Goal: Book appointment/travel/reservation

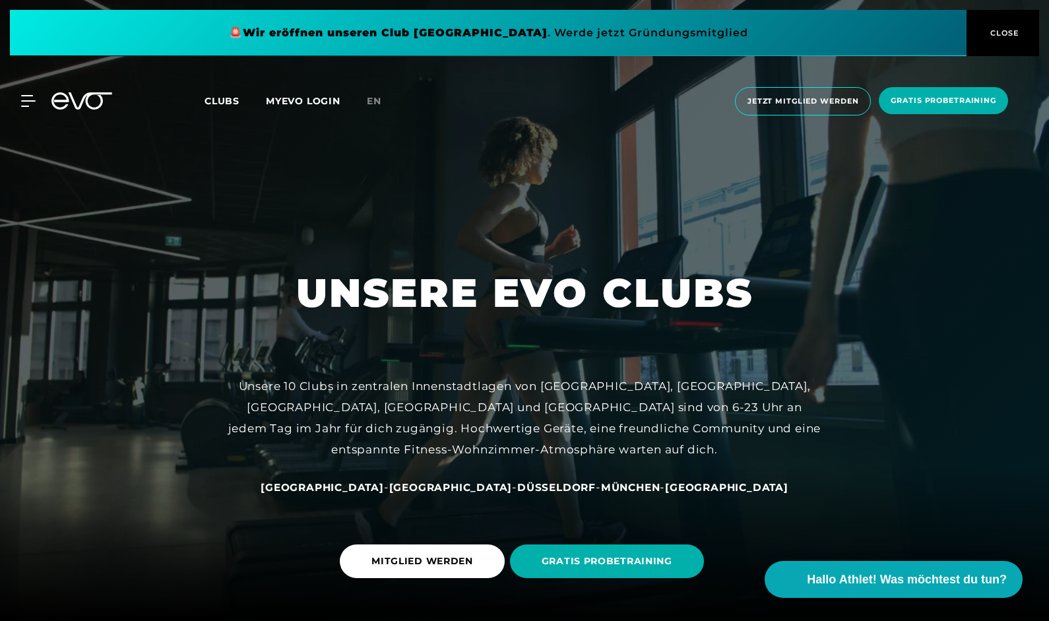
click at [460, 286] on h1 "UNSERE EVO CLUBS" at bounding box center [524, 292] width 457 height 51
click at [592, 571] on span "GRATIS PROBETRAINING" at bounding box center [607, 561] width 194 height 34
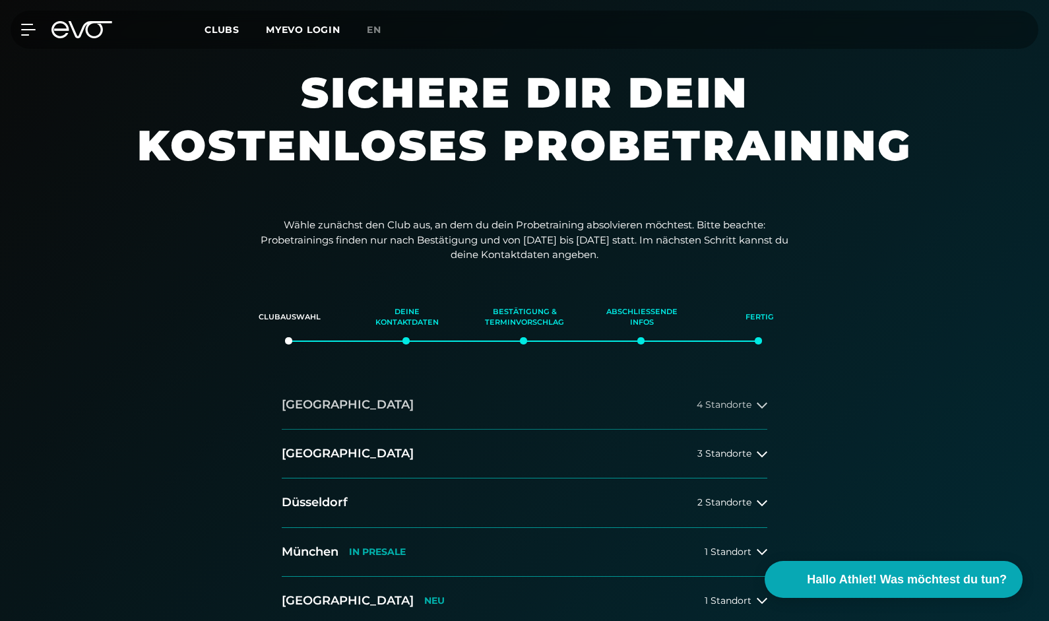
scroll to position [245, 0]
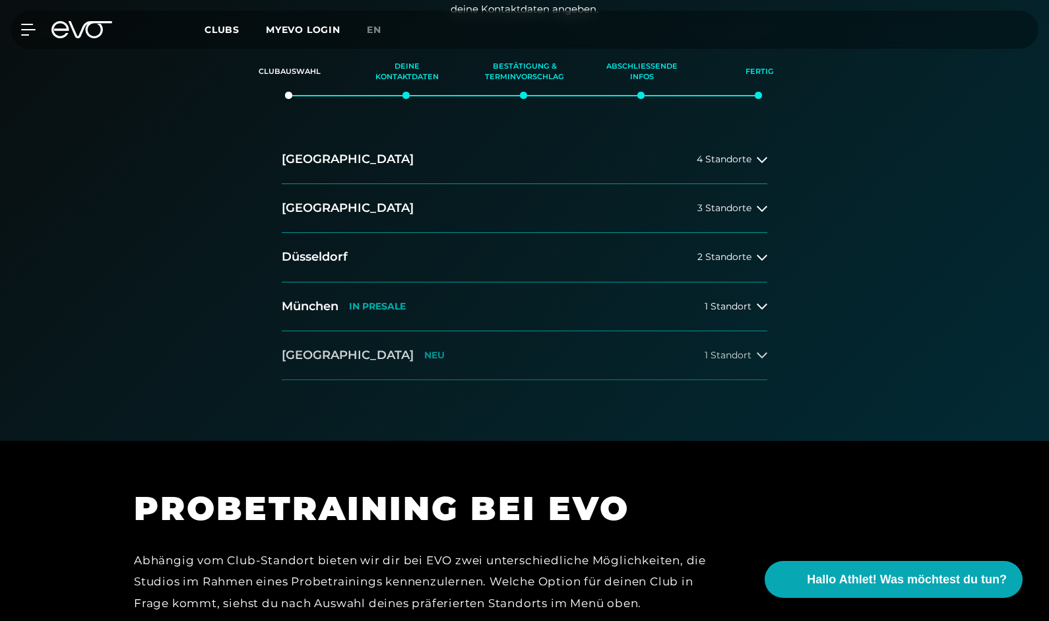
click at [378, 372] on button "[GEOGRAPHIC_DATA] NEU 1 Standort" at bounding box center [524, 355] width 485 height 49
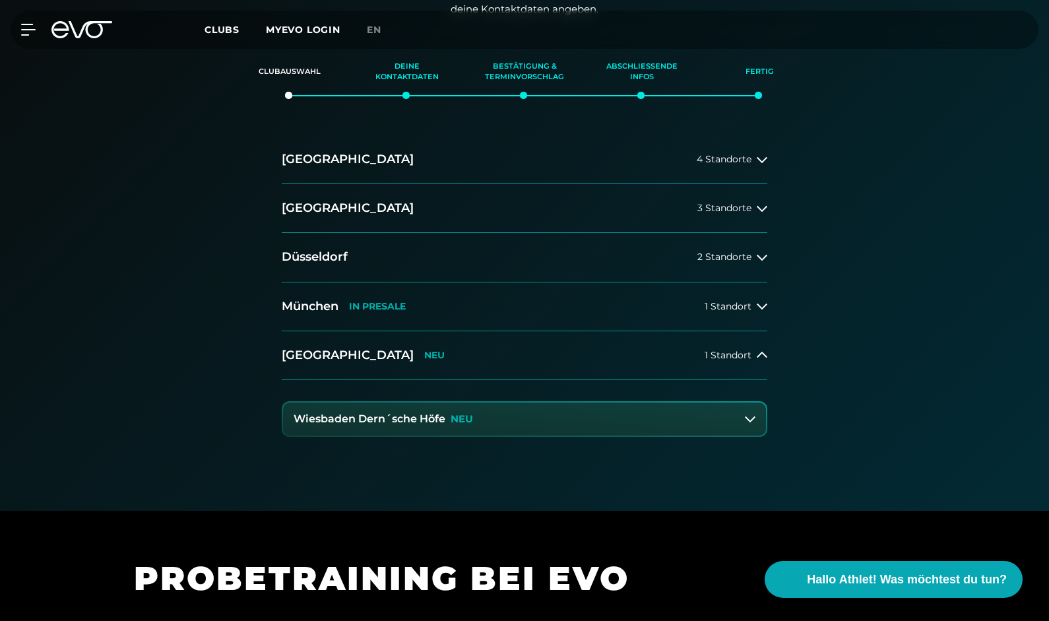
click at [369, 419] on h3 "Wiesbaden Dern´sche Höfe" at bounding box center [369, 419] width 152 height 12
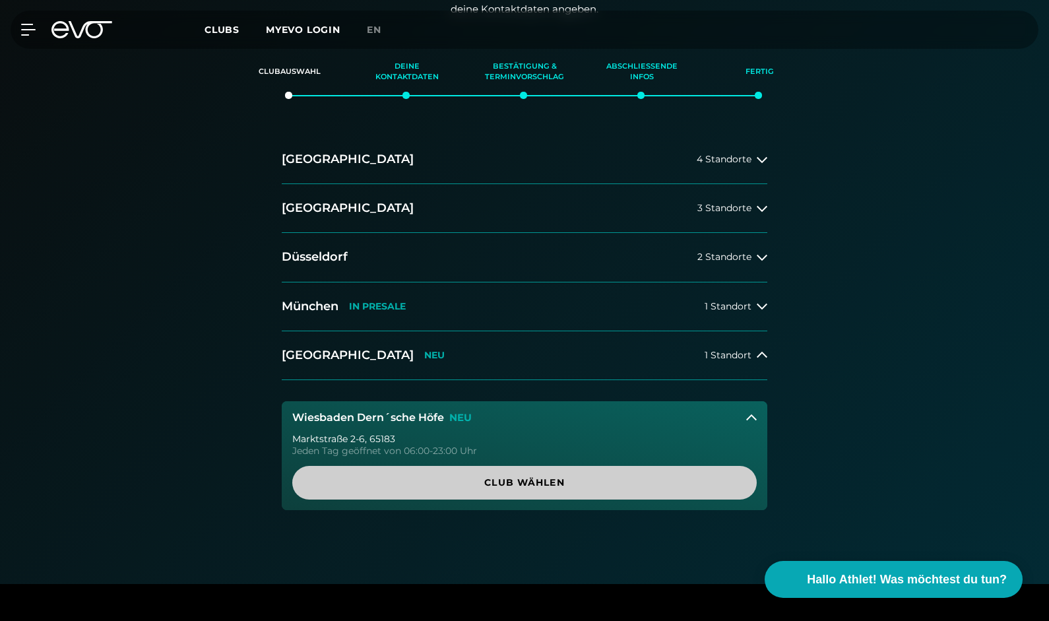
click at [433, 473] on span "Club wählen" at bounding box center [524, 483] width 464 height 34
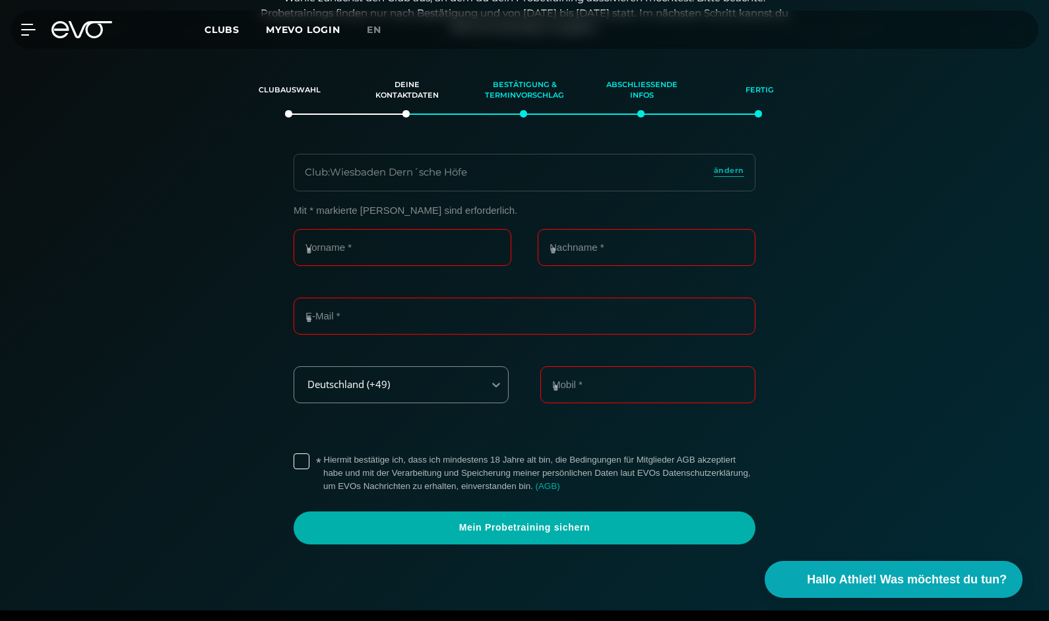
scroll to position [226, 0]
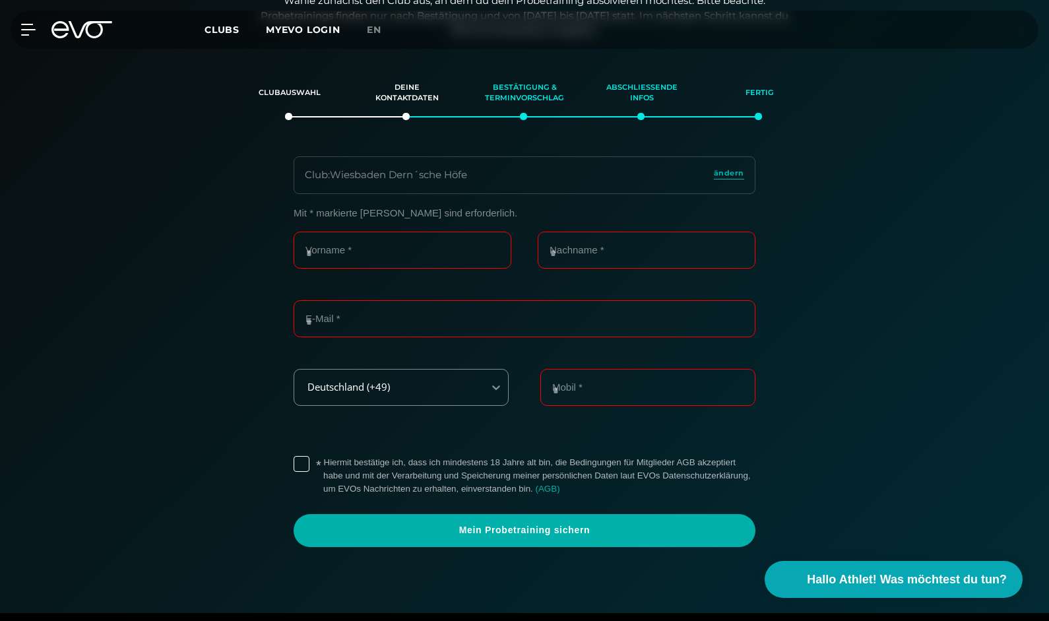
scroll to position [226, 0]
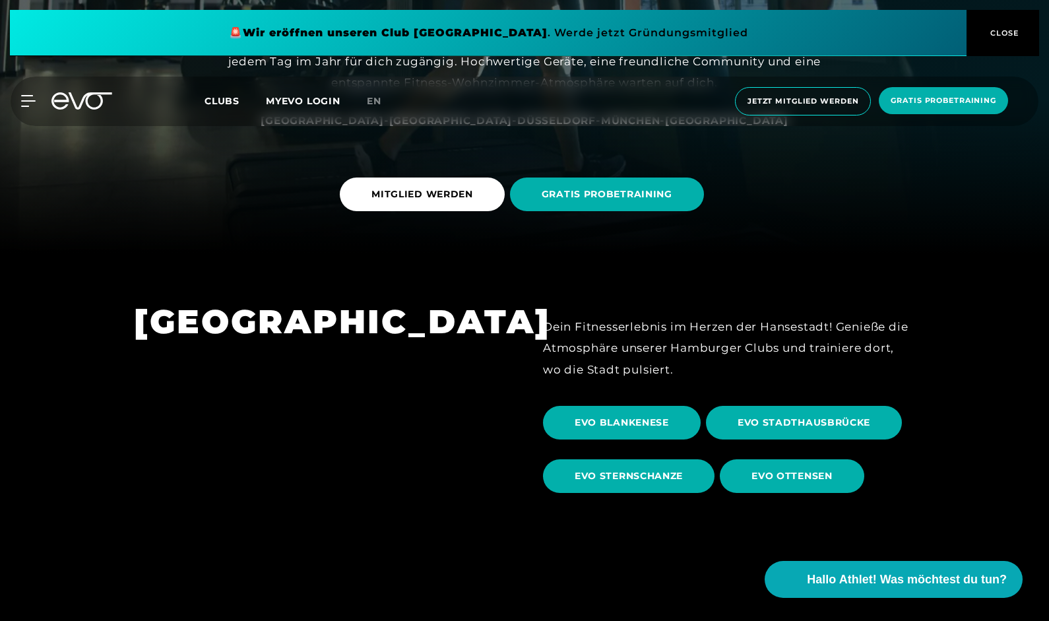
scroll to position [392, 0]
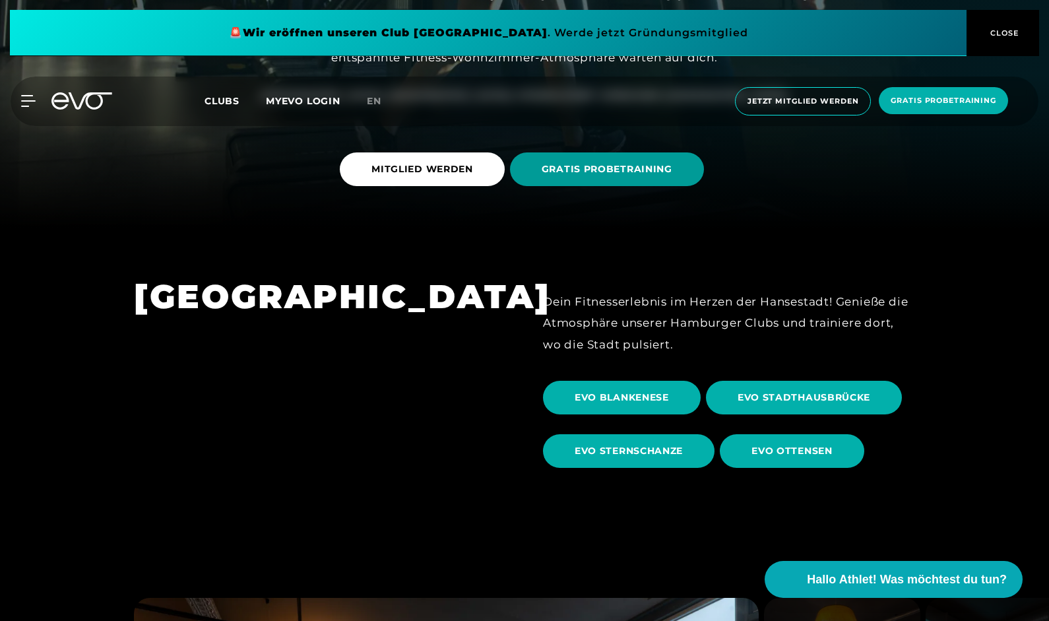
click at [618, 161] on span "GRATIS PROBETRAINING" at bounding box center [607, 169] width 194 height 34
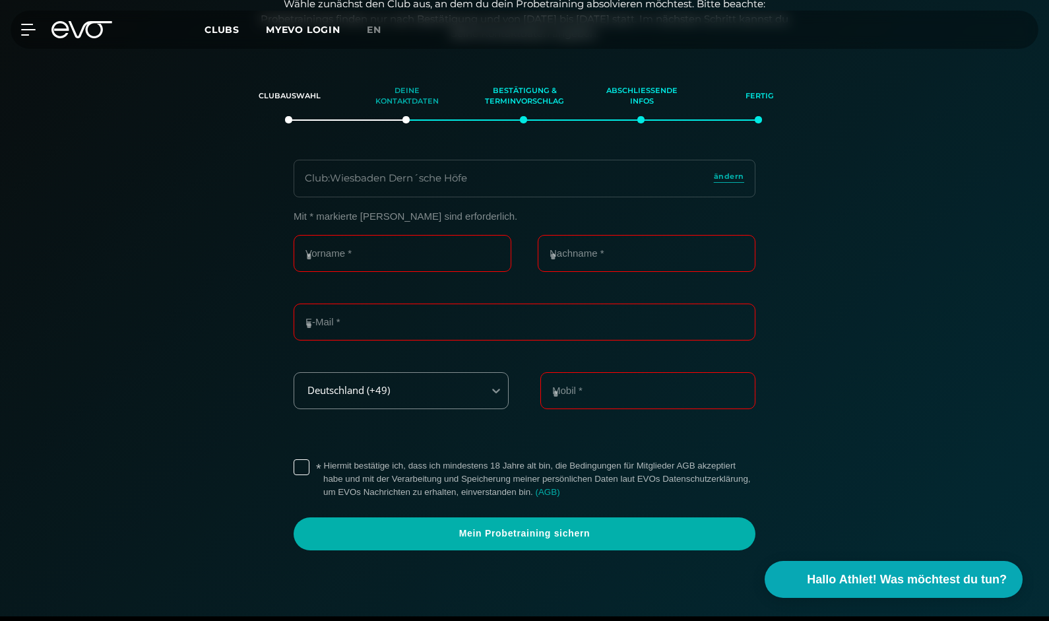
scroll to position [226, 0]
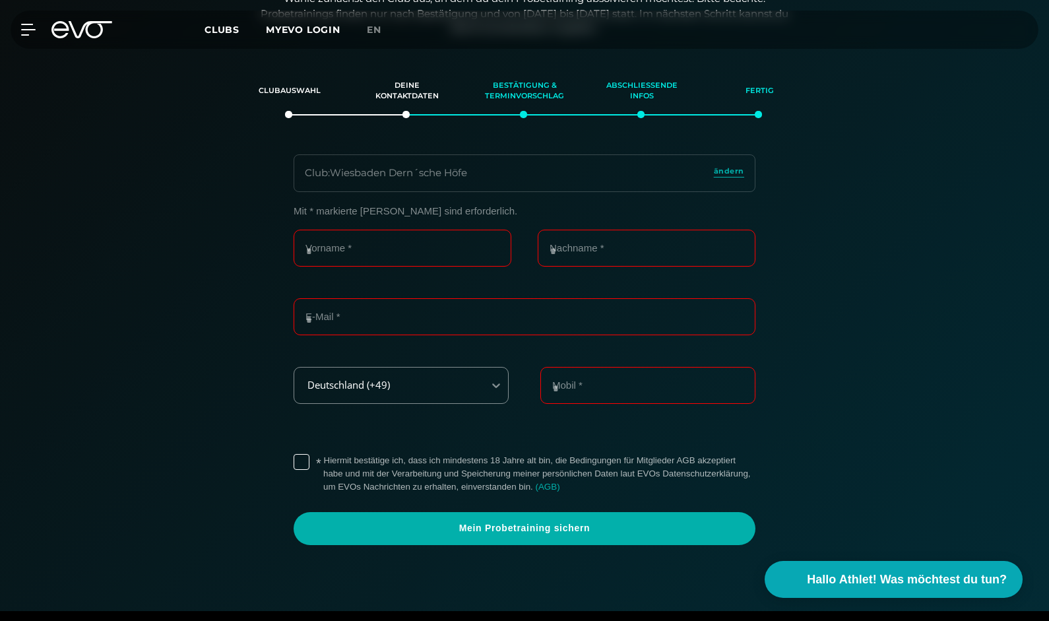
click at [288, 108] on section "Clubauswahl Deine Kontaktdaten Bestätigung & Terminvorschlag Abschließende Info…" at bounding box center [524, 319] width 923 height 504
click at [288, 98] on div "Clubauswahl" at bounding box center [289, 91] width 84 height 36
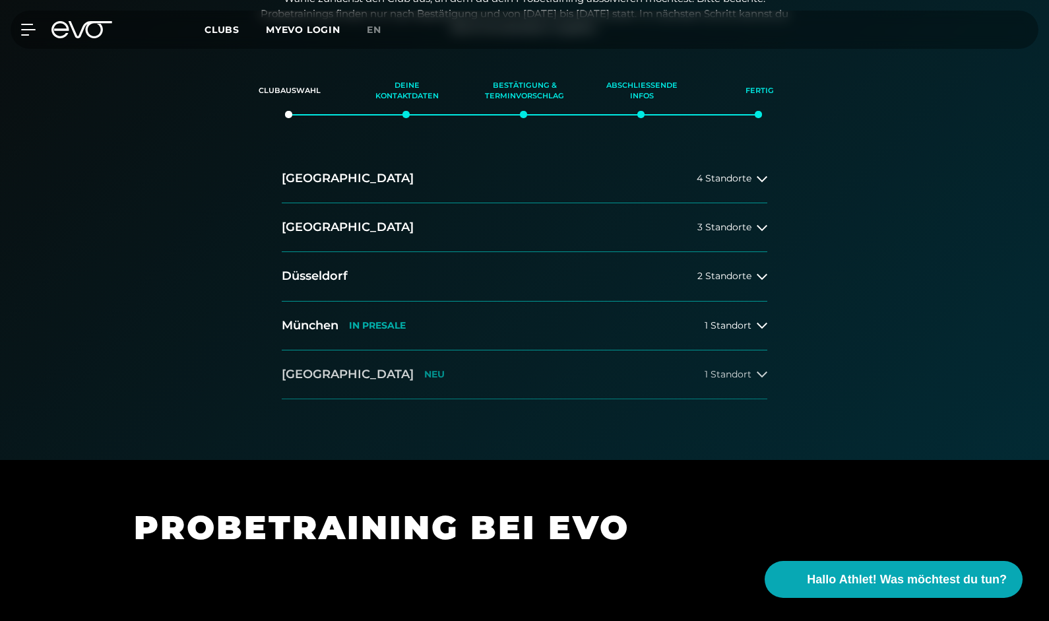
click at [454, 369] on button "[GEOGRAPHIC_DATA] NEU 1 Standort" at bounding box center [524, 374] width 485 height 49
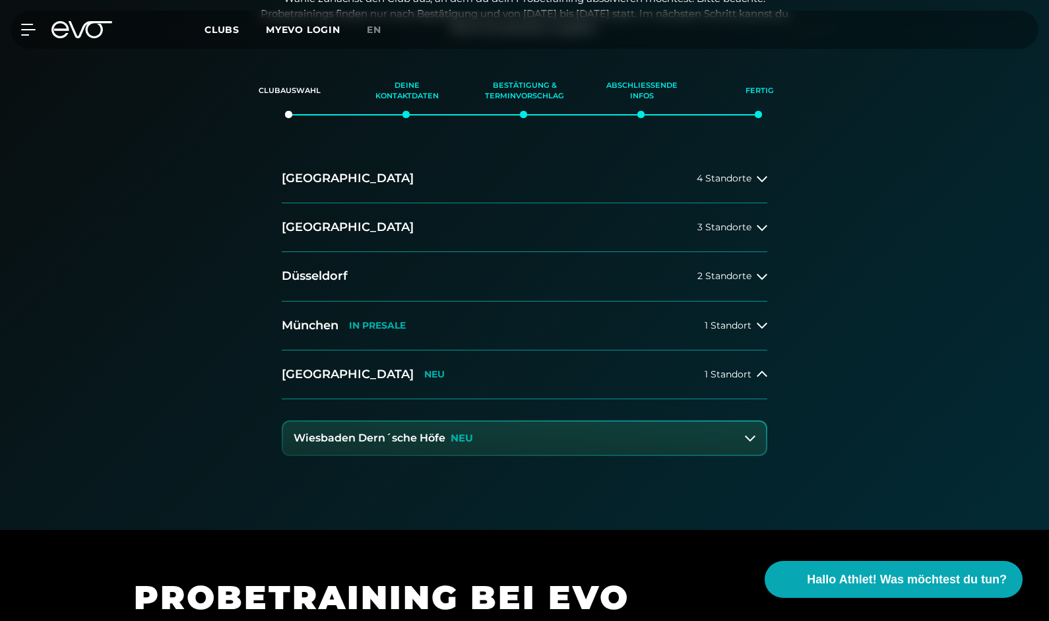
click at [435, 451] on button "Wiesbaden Dern´sche Höfe NEU" at bounding box center [524, 437] width 483 height 33
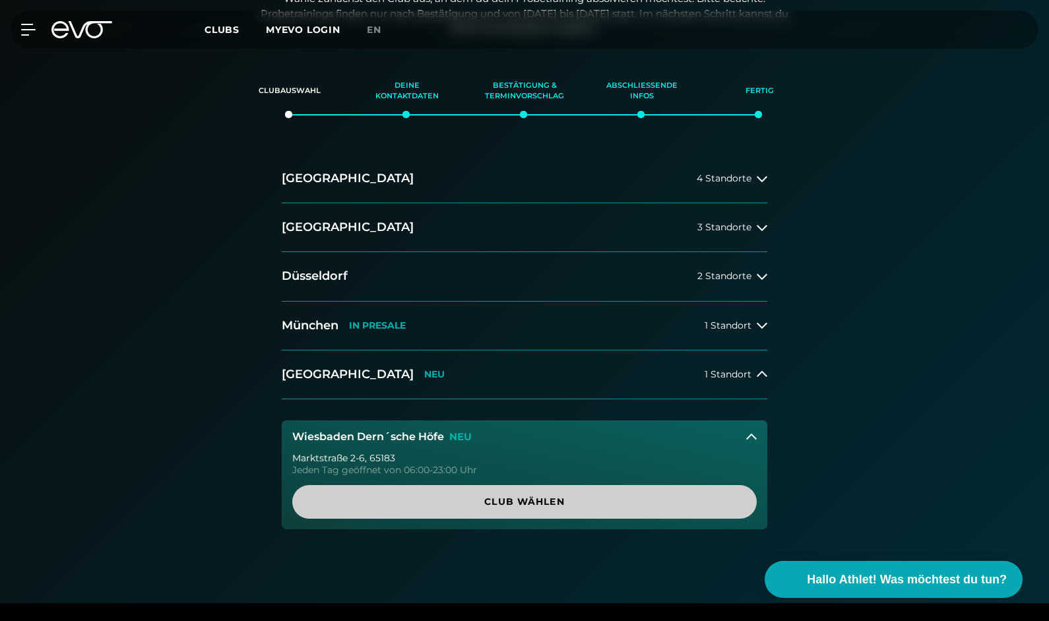
click at [451, 495] on span "Club wählen" at bounding box center [524, 502] width 401 height 14
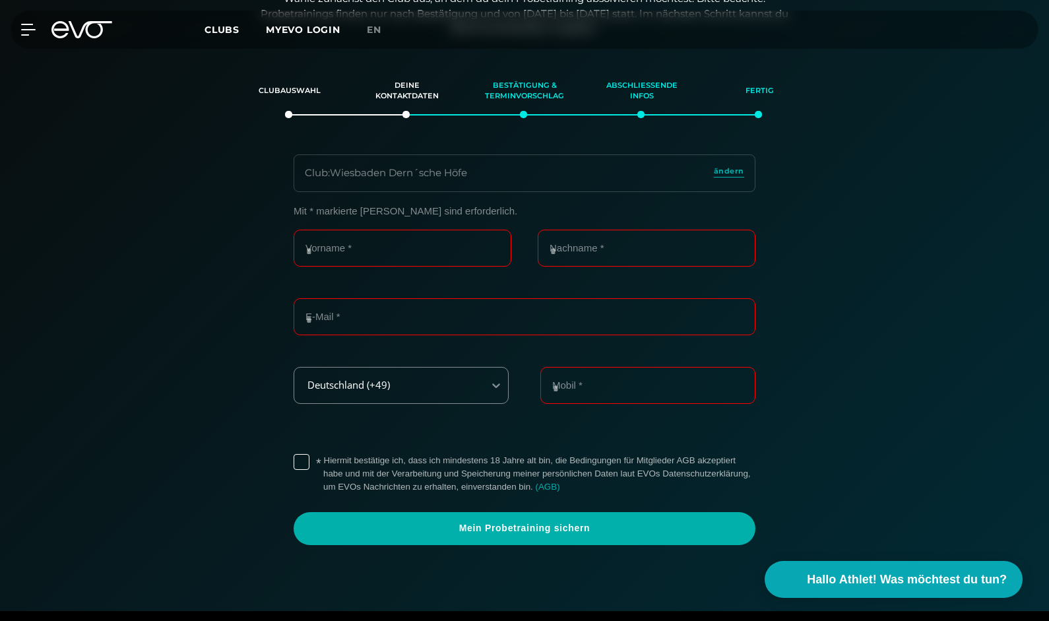
click at [373, 179] on div "Club : Wiesbaden Dern´sche Höfe" at bounding box center [386, 173] width 162 height 15
click at [374, 237] on input "Vorname *" at bounding box center [402, 247] width 218 height 37
type input "***"
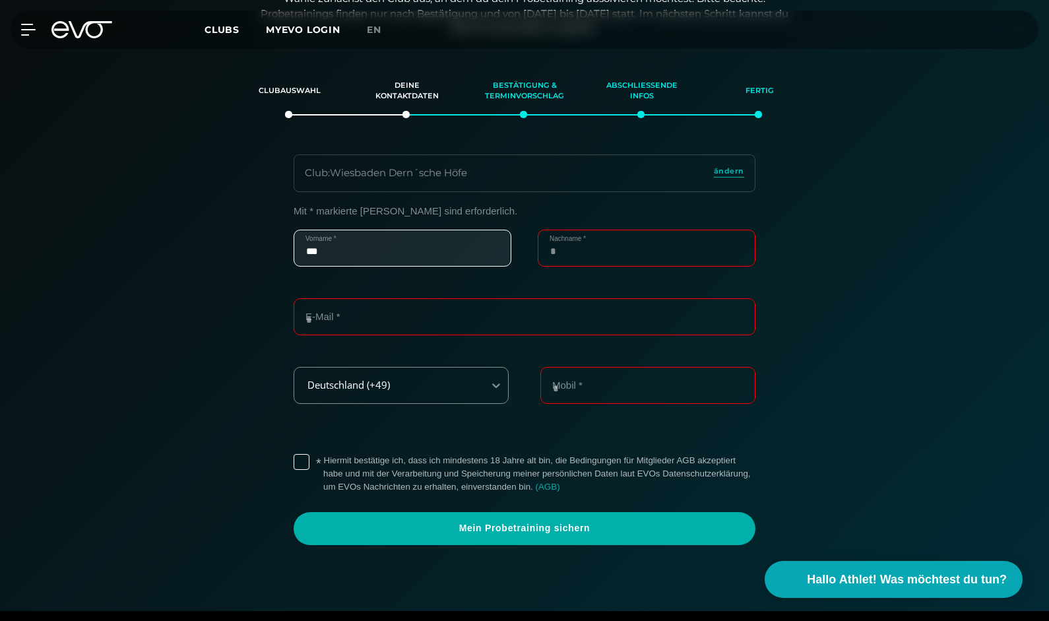
type input "******"
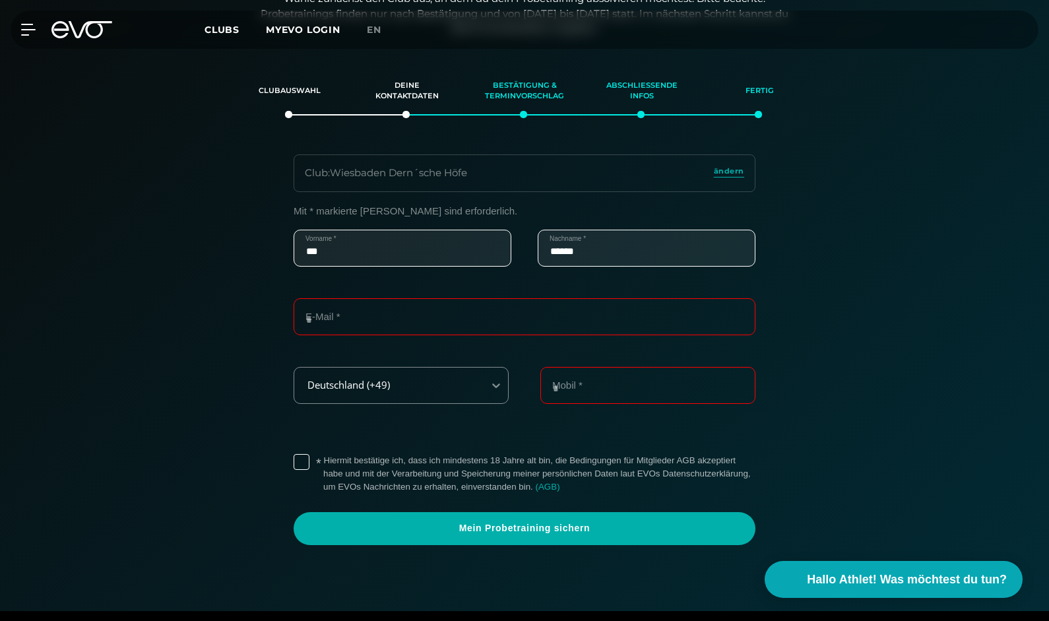
type input "**********"
click at [399, 464] on label "* Hiermit bestätige ich, dass ich mindestens 18 Jahre alt bin, die Bedingungen …" at bounding box center [539, 474] width 432 height 40
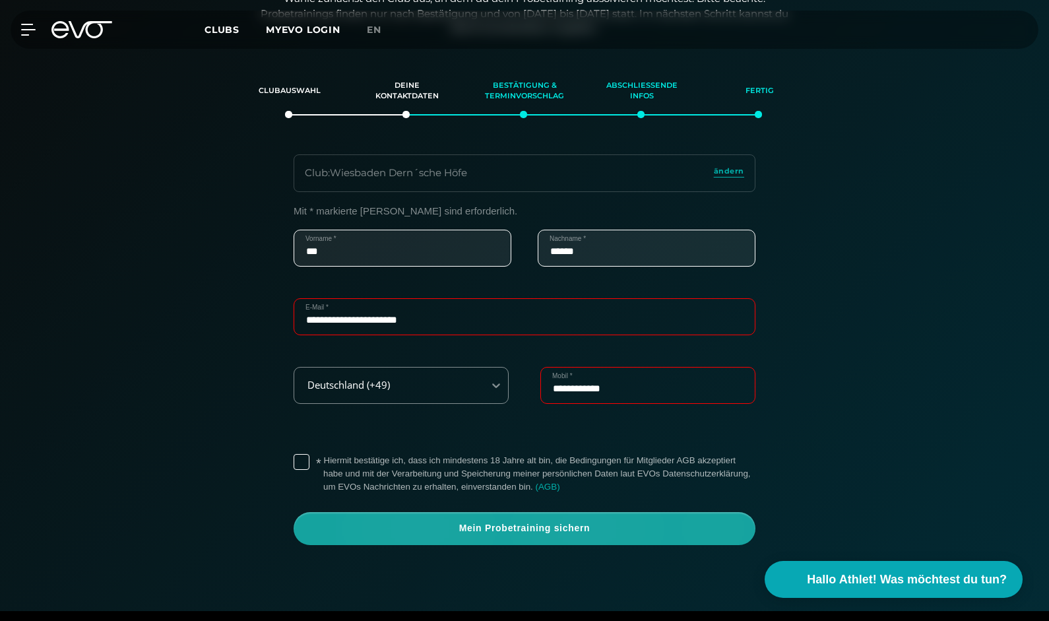
click at [381, 542] on span "Mein Probetraining sichern" at bounding box center [524, 528] width 462 height 33
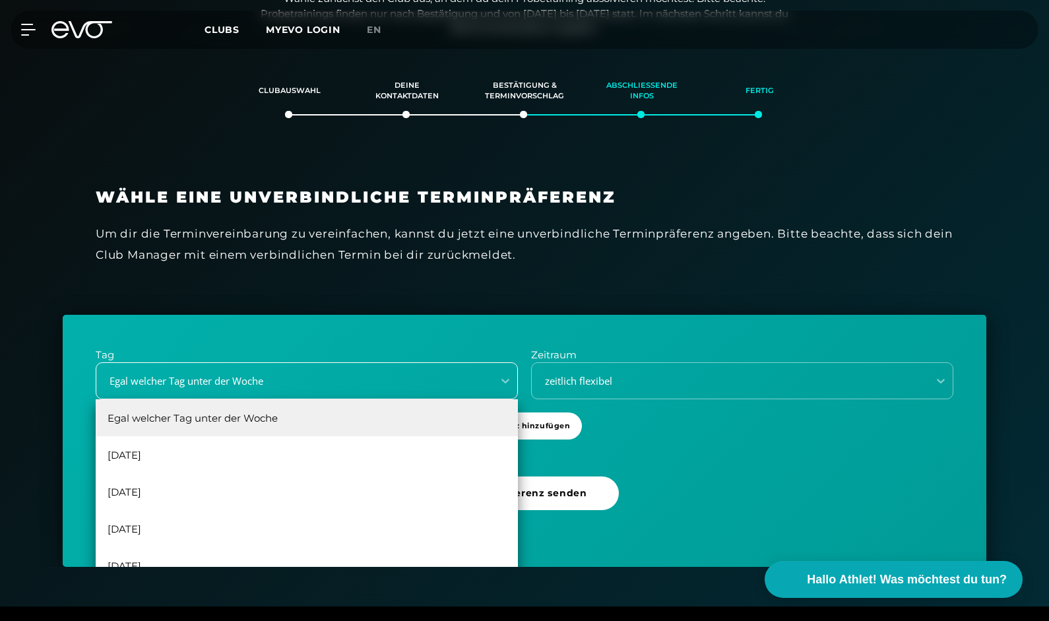
click at [330, 377] on div "Egal welcher Tag unter der Woche" at bounding box center [291, 380] width 386 height 15
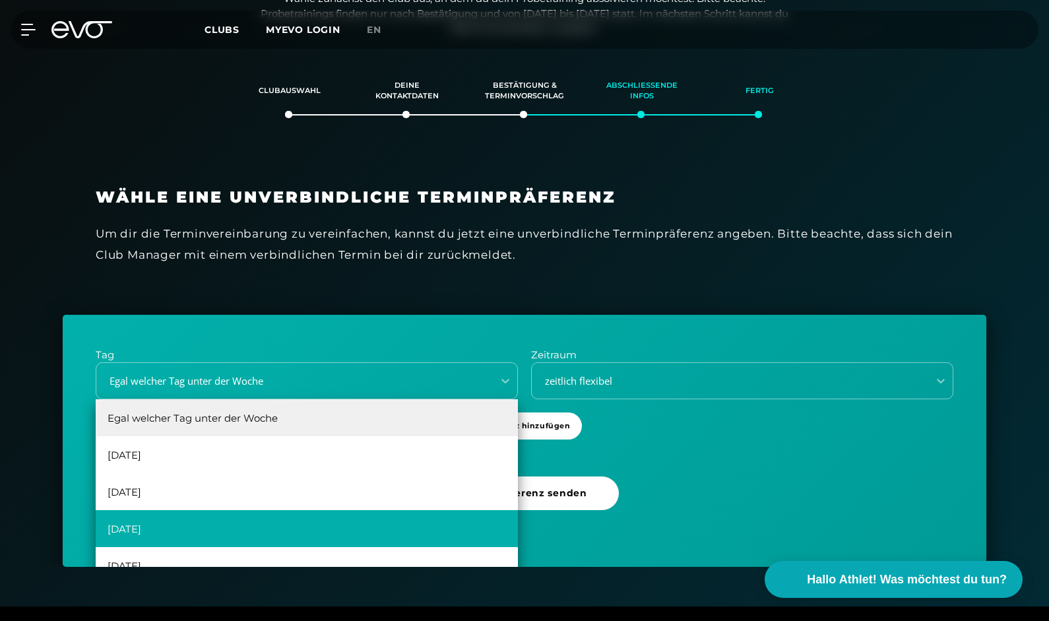
scroll to position [24, 0]
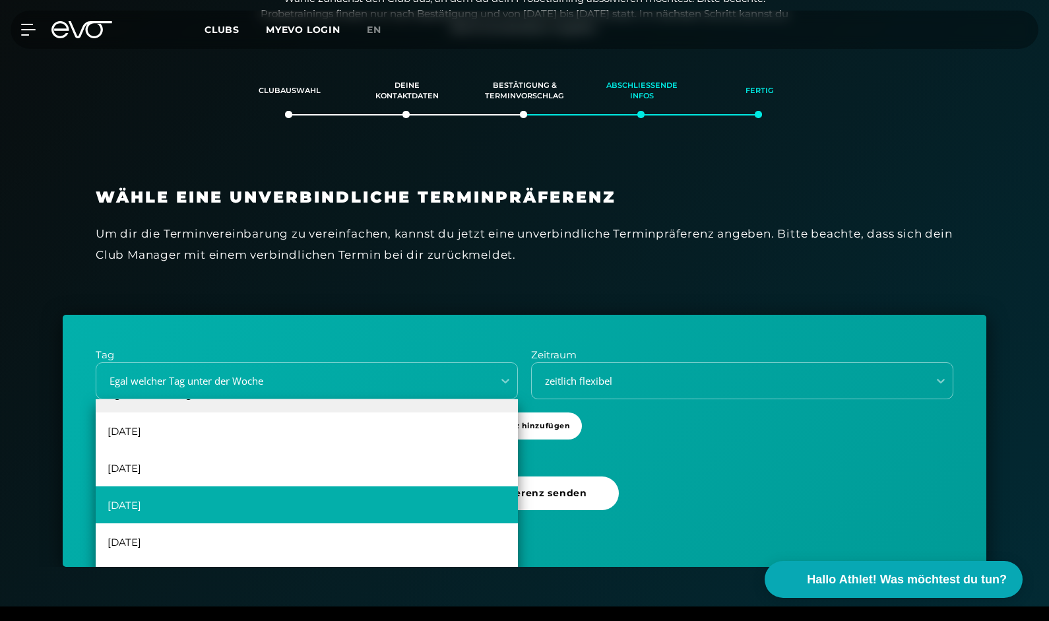
click at [218, 495] on div "[DATE]" at bounding box center [307, 504] width 422 height 37
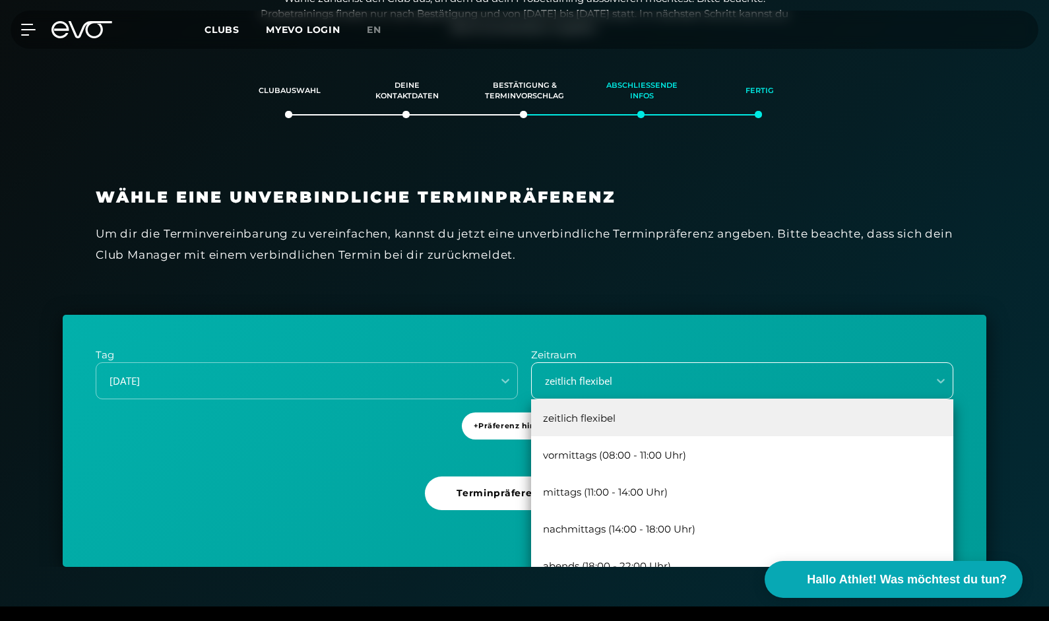
click at [609, 381] on div "zeitlich flexibel" at bounding box center [726, 380] width 386 height 15
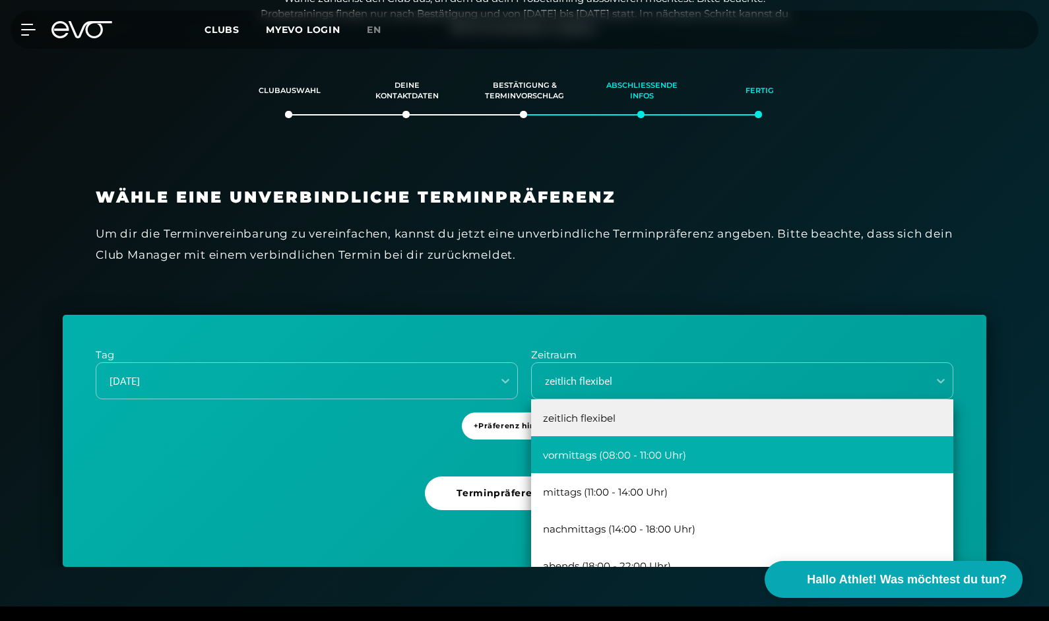
click at [648, 464] on div "vormittags (08:00 - 11:00 Uhr)" at bounding box center [742, 454] width 422 height 37
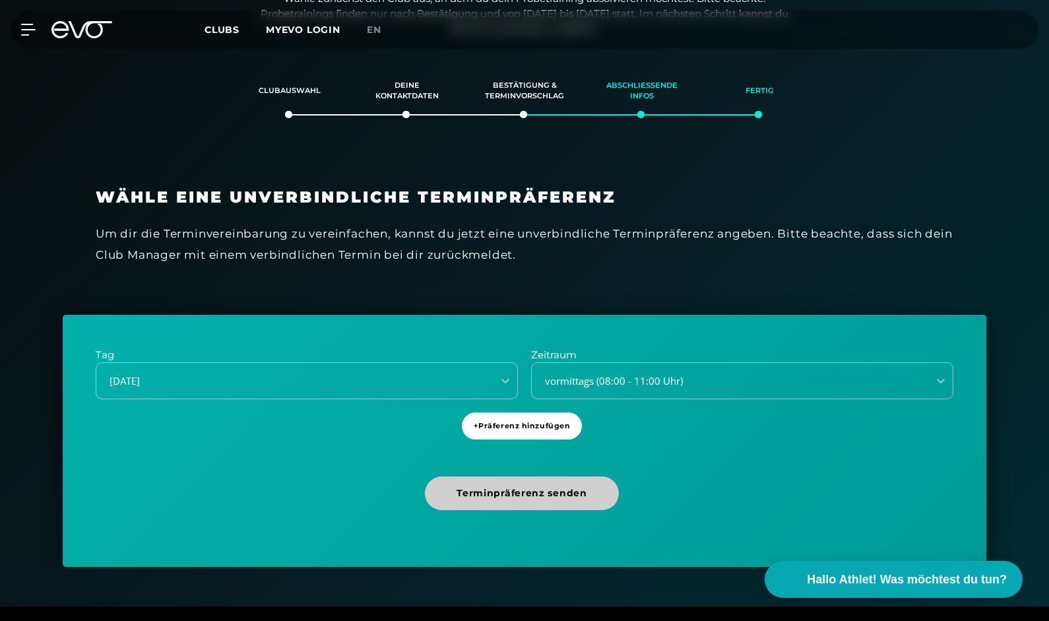
click at [549, 495] on span "Terminpräferenz senden" at bounding box center [521, 493] width 130 height 14
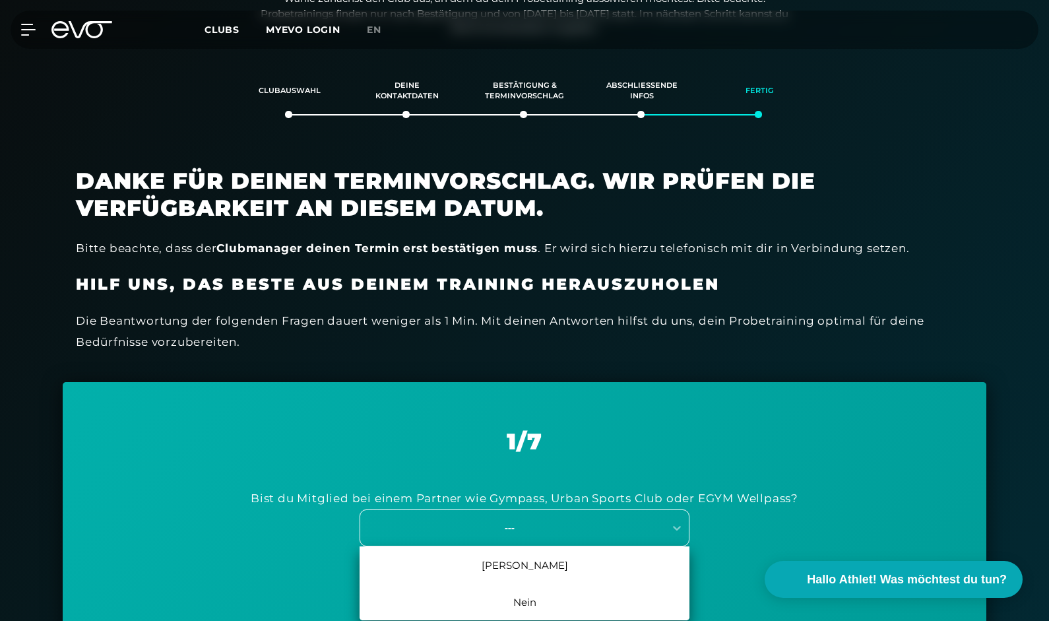
click at [479, 518] on div "---" at bounding box center [512, 527] width 304 height 18
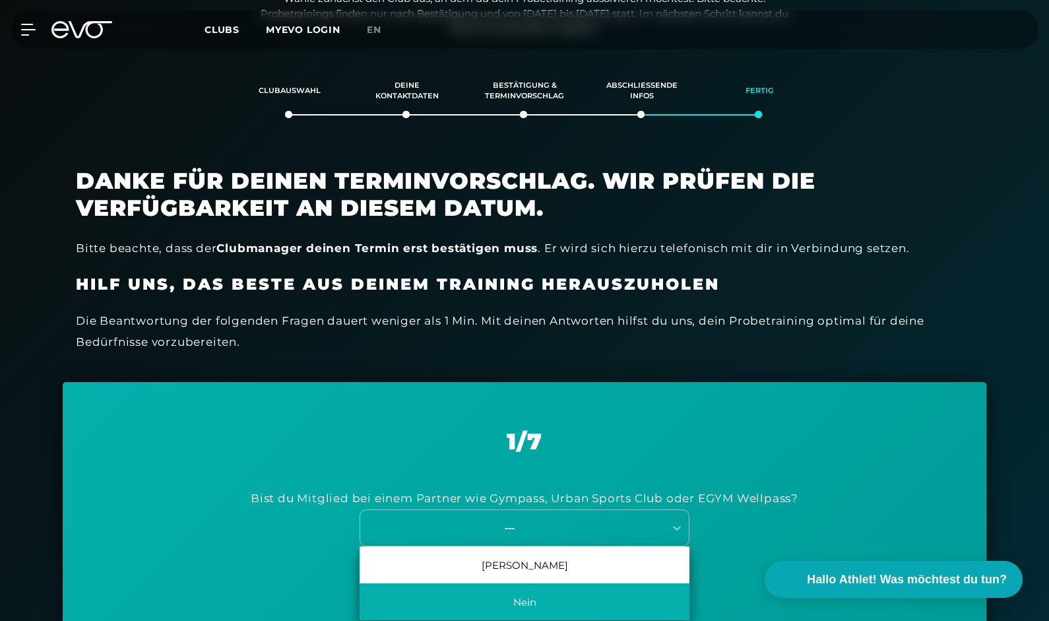
click at [502, 600] on div "Nein" at bounding box center [524, 601] width 330 height 37
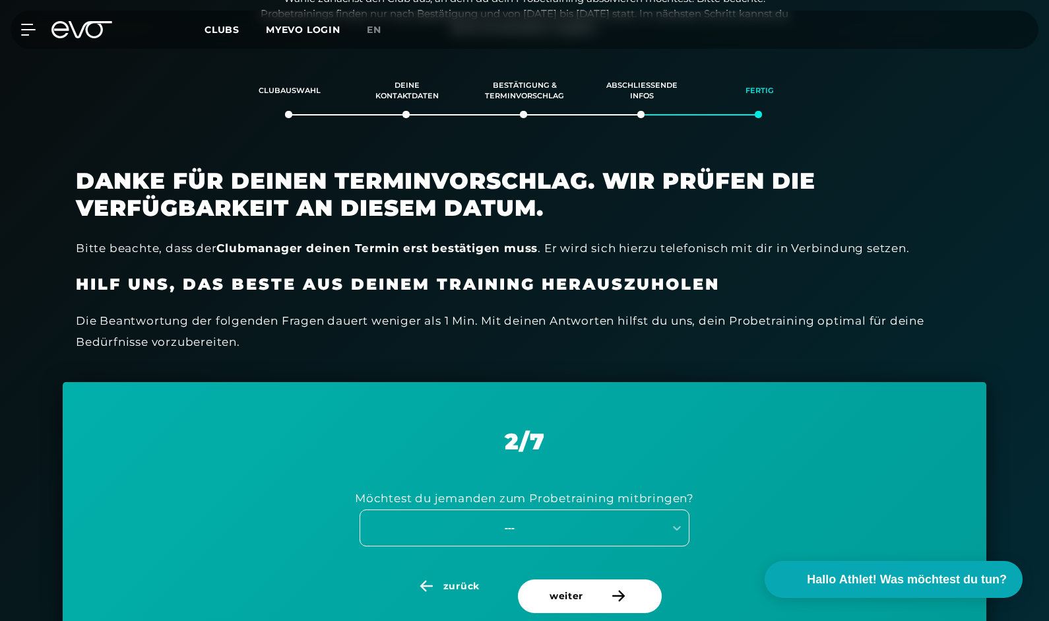
scroll to position [311, 0]
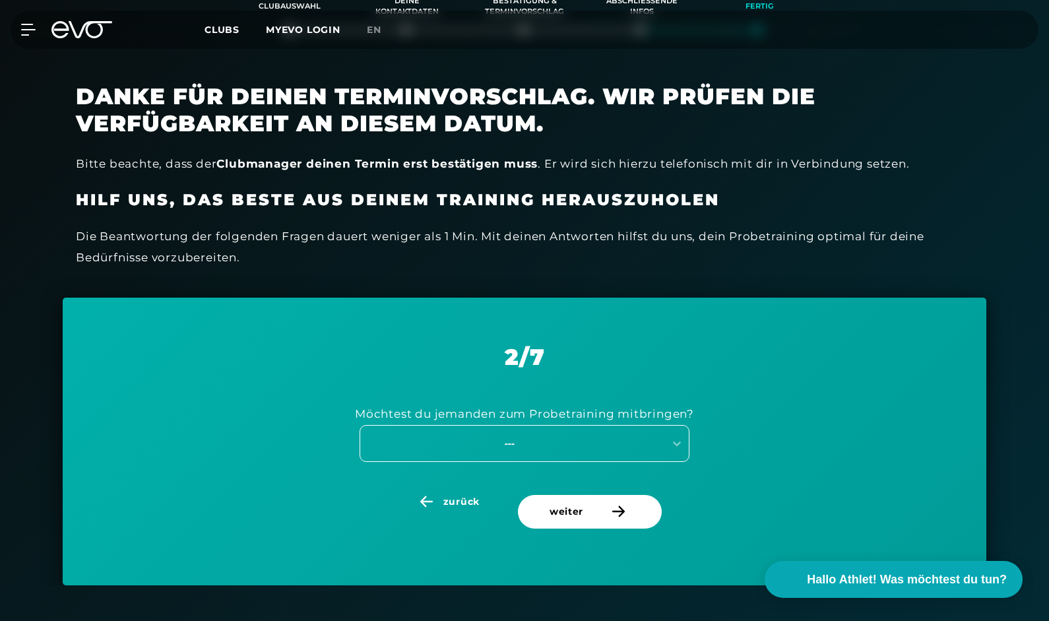
click at [613, 439] on div "---" at bounding box center [509, 442] width 296 height 15
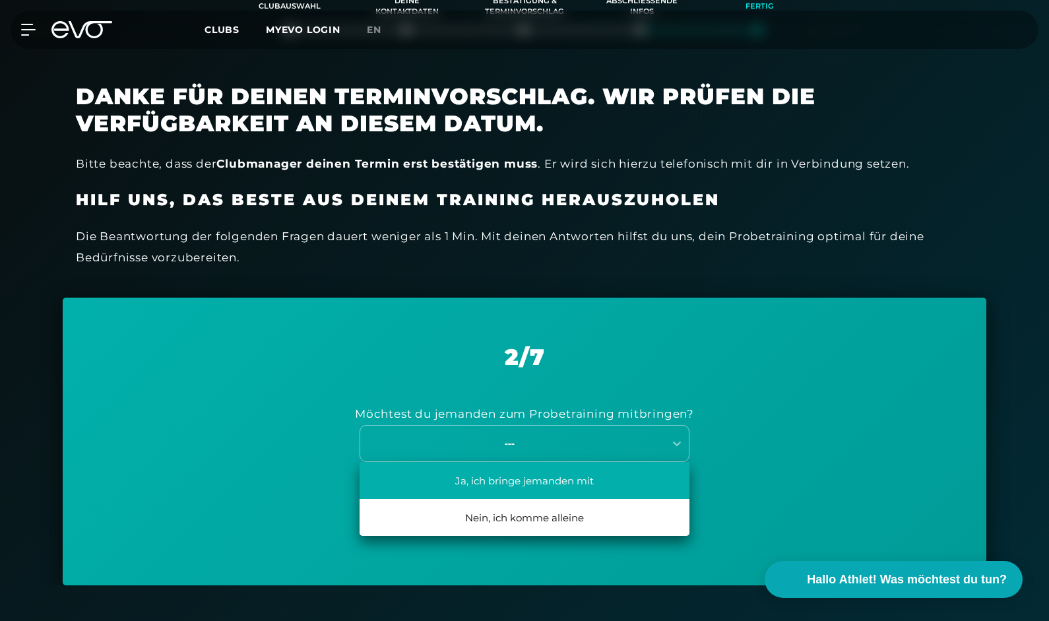
click at [596, 470] on div "Ja, ich bringe jemanden mit" at bounding box center [524, 480] width 330 height 37
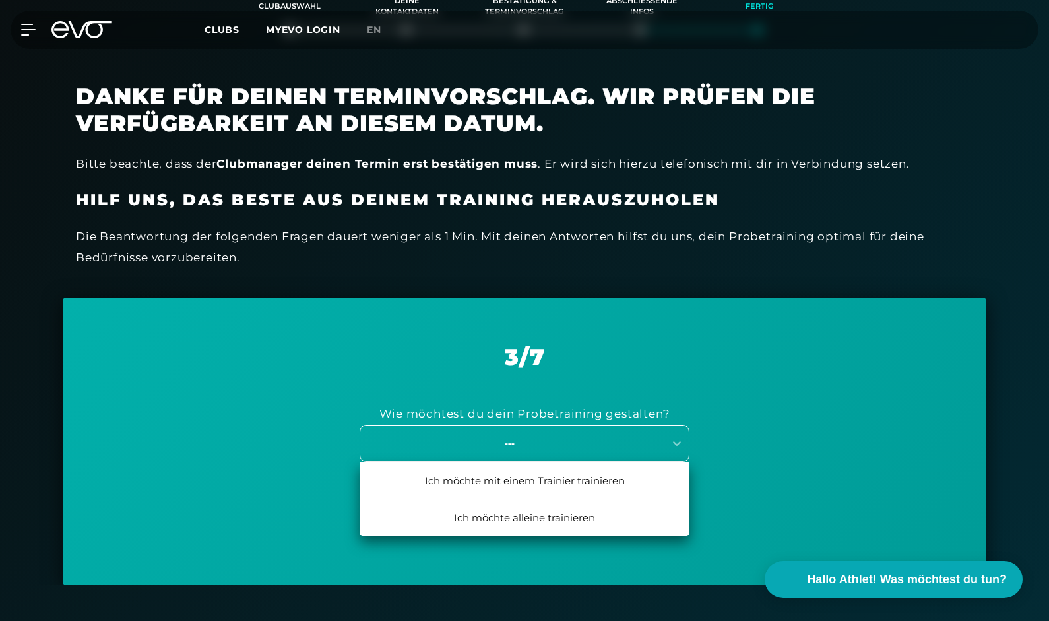
click at [589, 427] on div "---" at bounding box center [524, 443] width 330 height 37
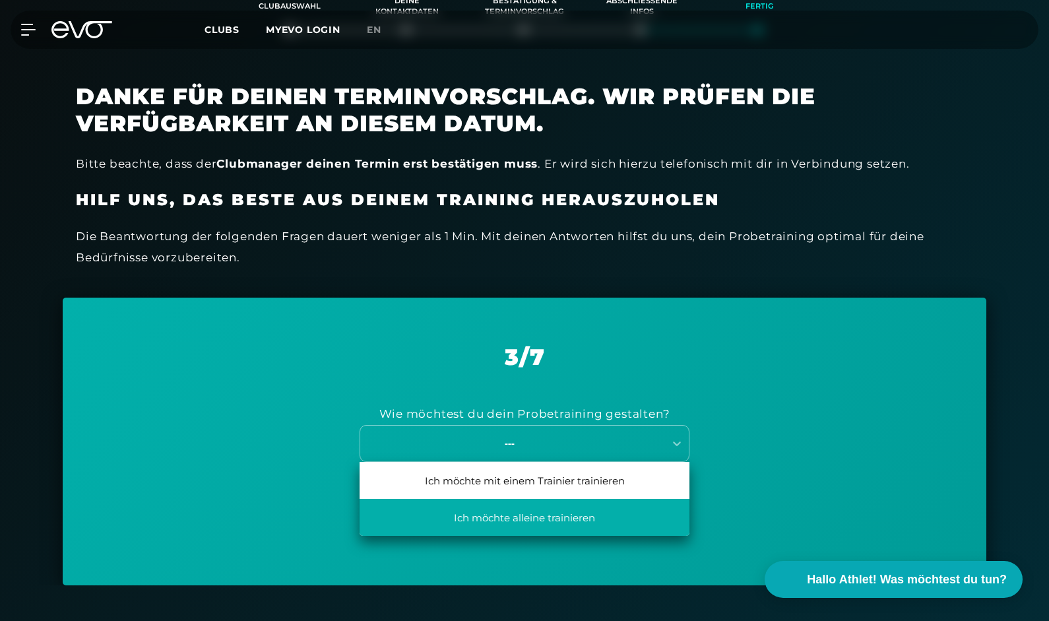
click at [579, 524] on div "Ich möchte alleine trainieren" at bounding box center [524, 517] width 330 height 37
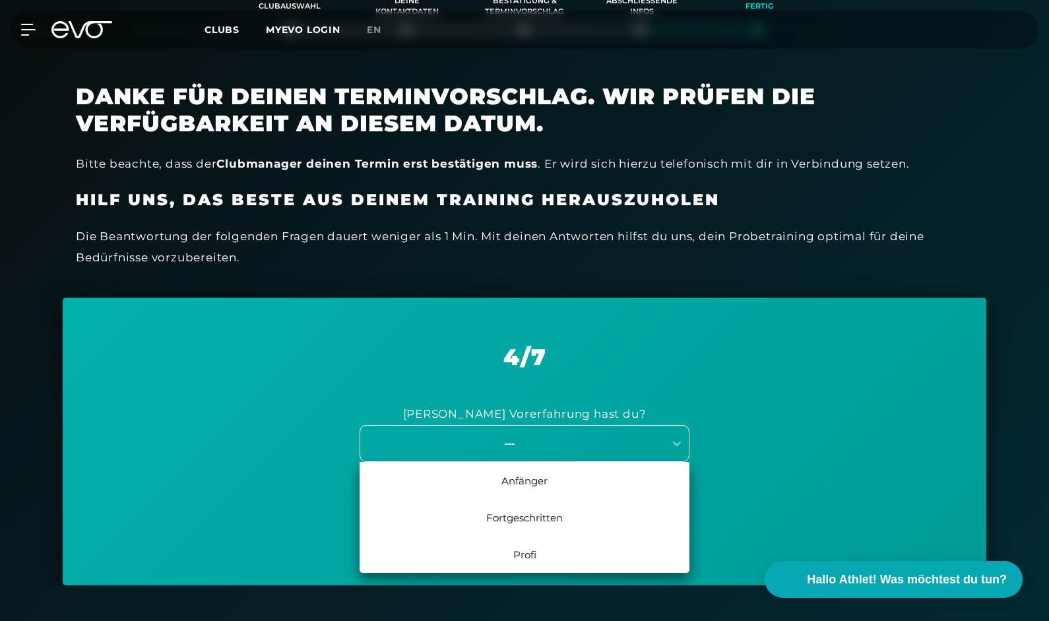
click at [574, 435] on div "---" at bounding box center [509, 442] width 296 height 15
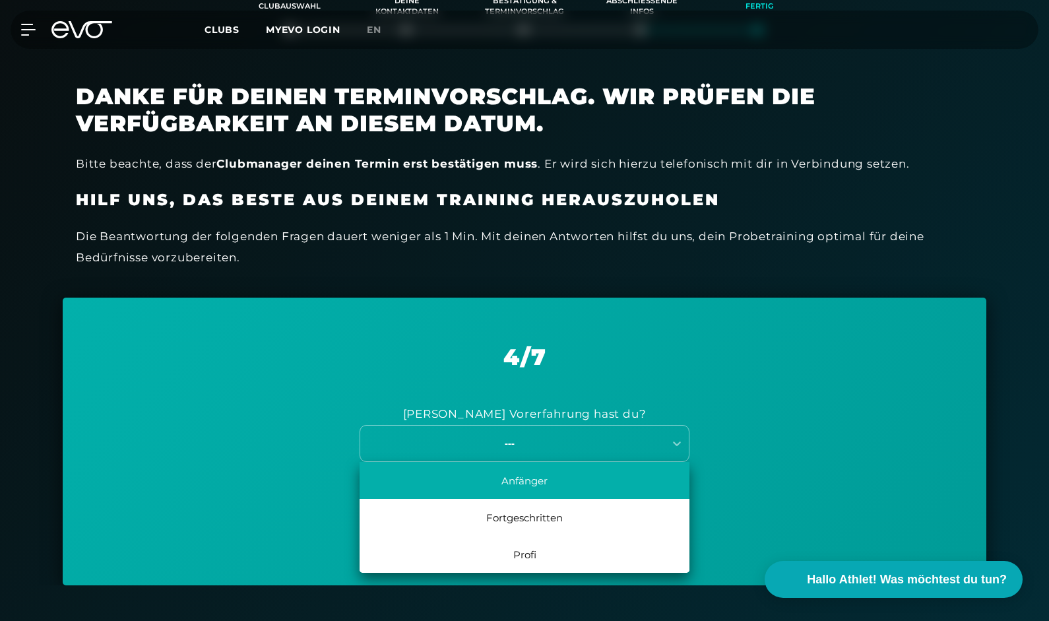
click at [558, 477] on div "Anfänger" at bounding box center [524, 480] width 330 height 37
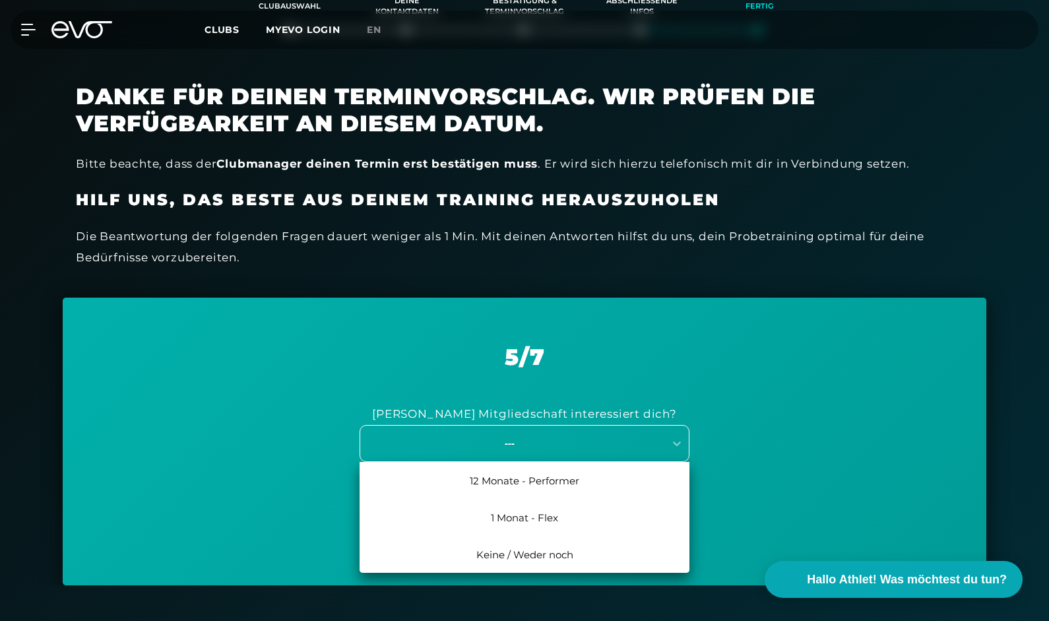
click at [567, 435] on div "---" at bounding box center [512, 443] width 304 height 18
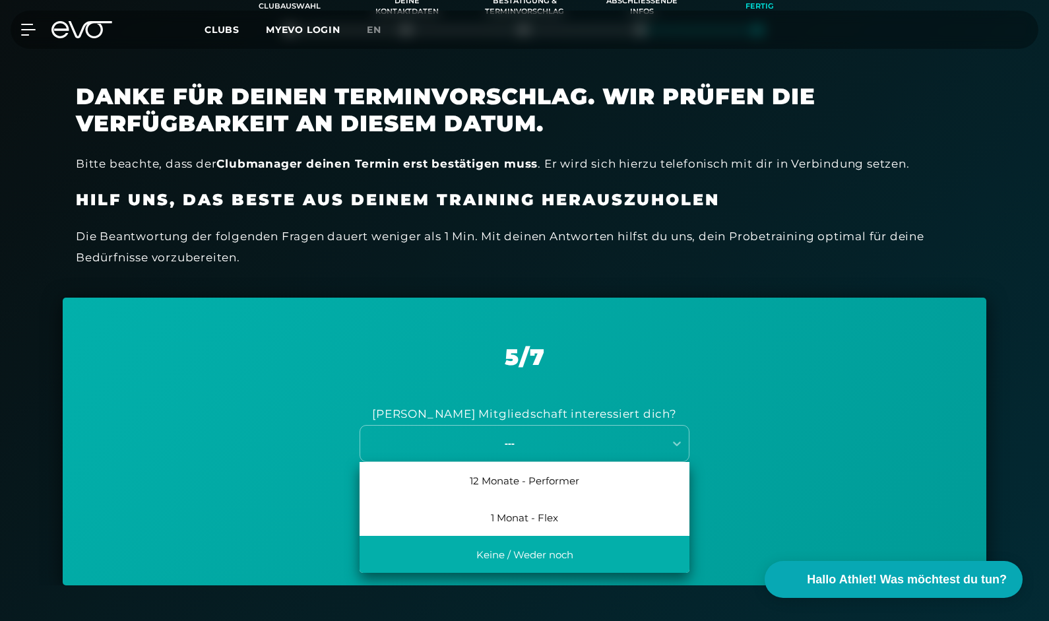
click at [574, 545] on div "Keine / Weder noch" at bounding box center [524, 553] width 330 height 37
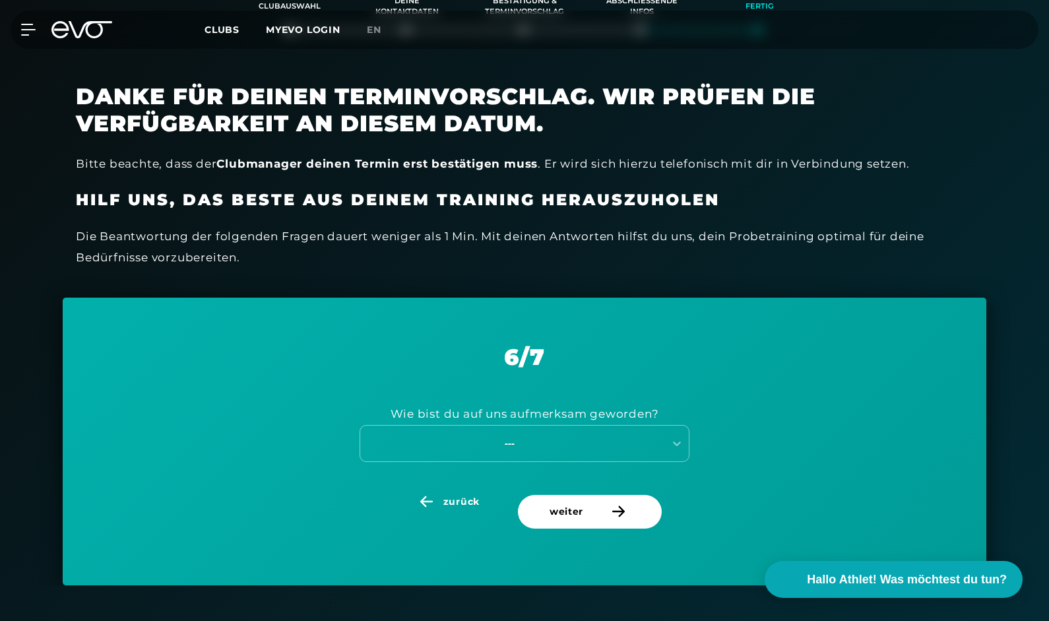
click at [546, 421] on div "Wie bist du auf uns aufmerksam geworden?" at bounding box center [524, 413] width 268 height 21
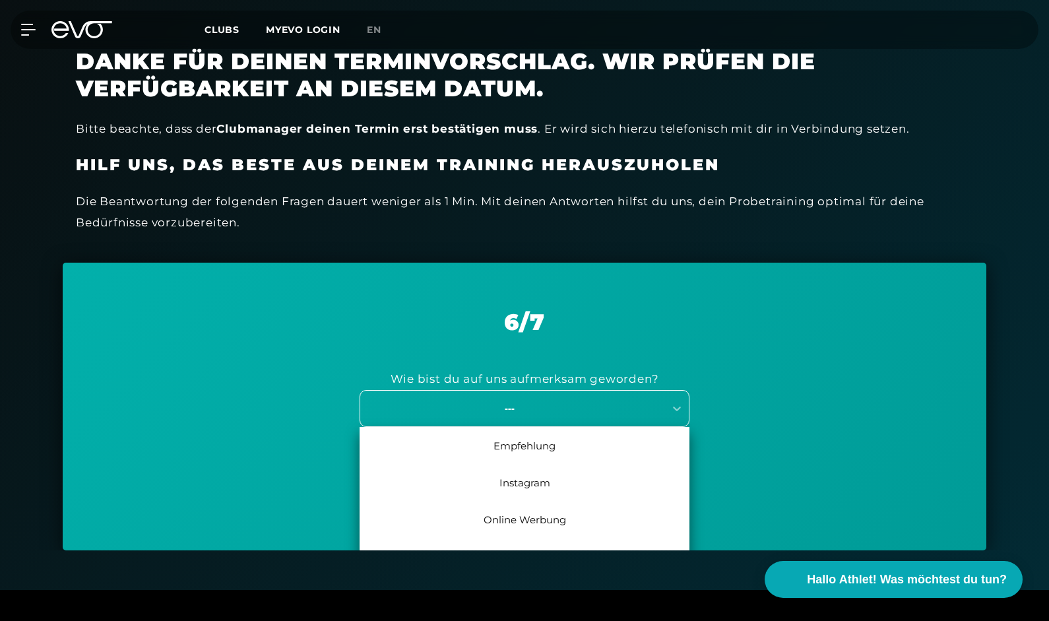
click at [551, 427] on div "7 results available. Use Up and Down to choose options, press Enter to select t…" at bounding box center [524, 408] width 330 height 37
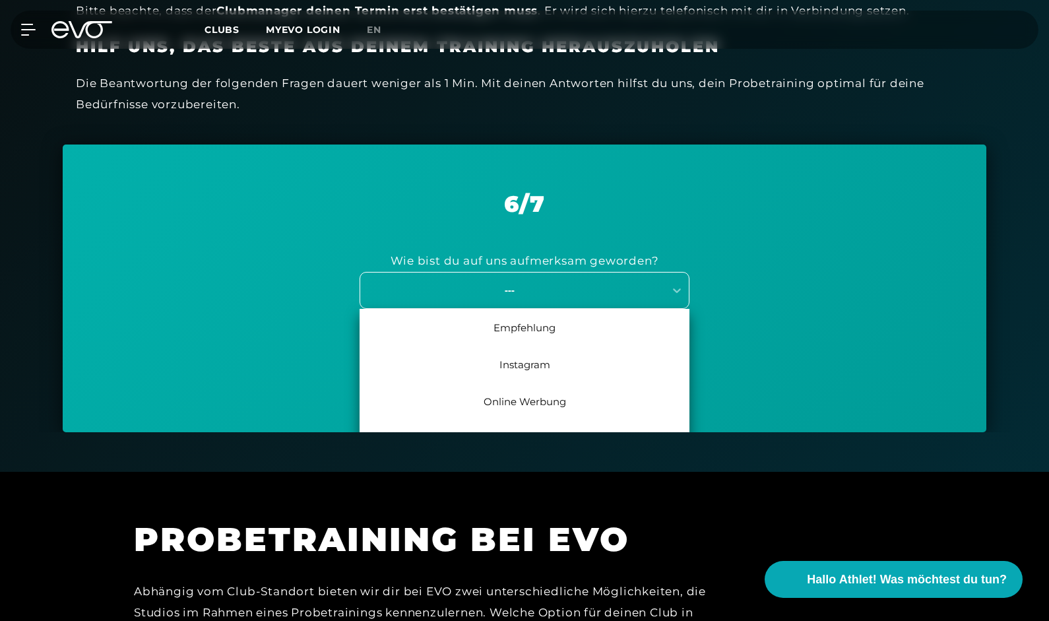
scroll to position [61, 0]
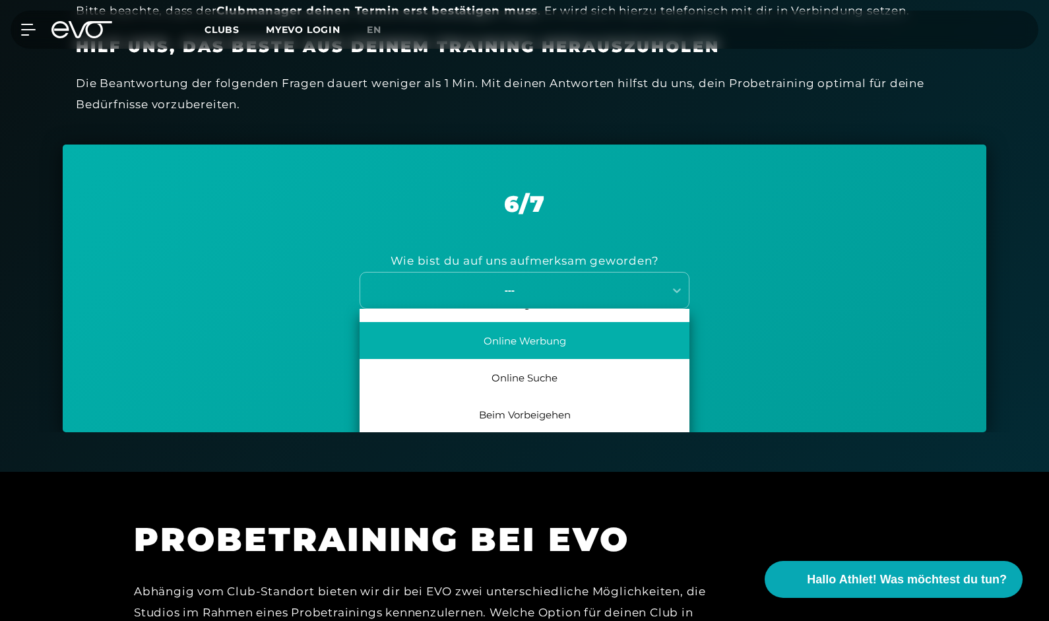
click at [543, 348] on div "Online Werbung" at bounding box center [524, 340] width 330 height 37
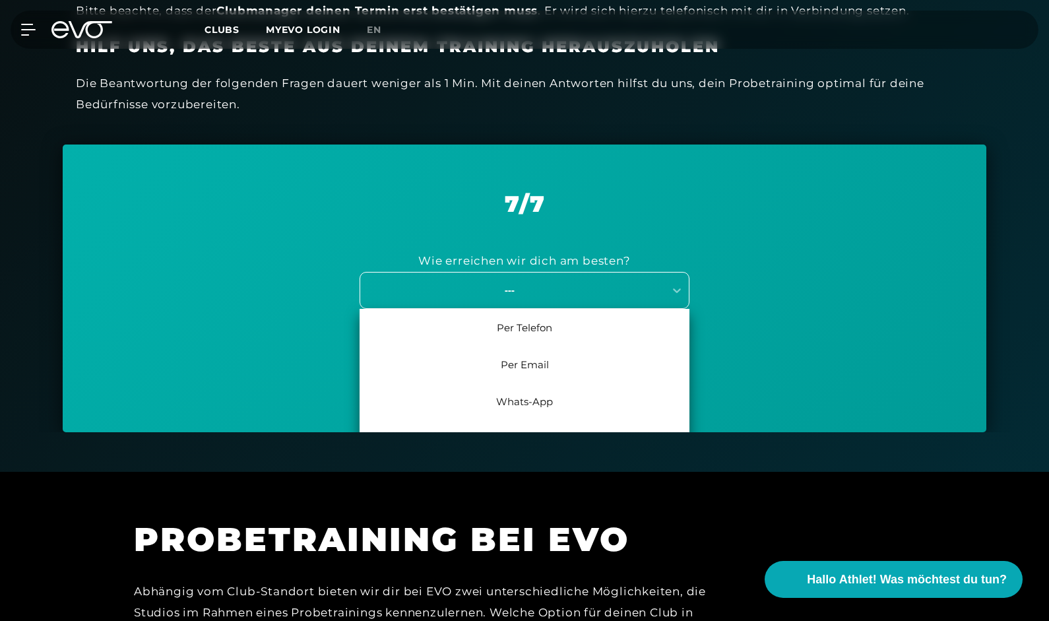
click at [555, 286] on div "---" at bounding box center [509, 289] width 296 height 15
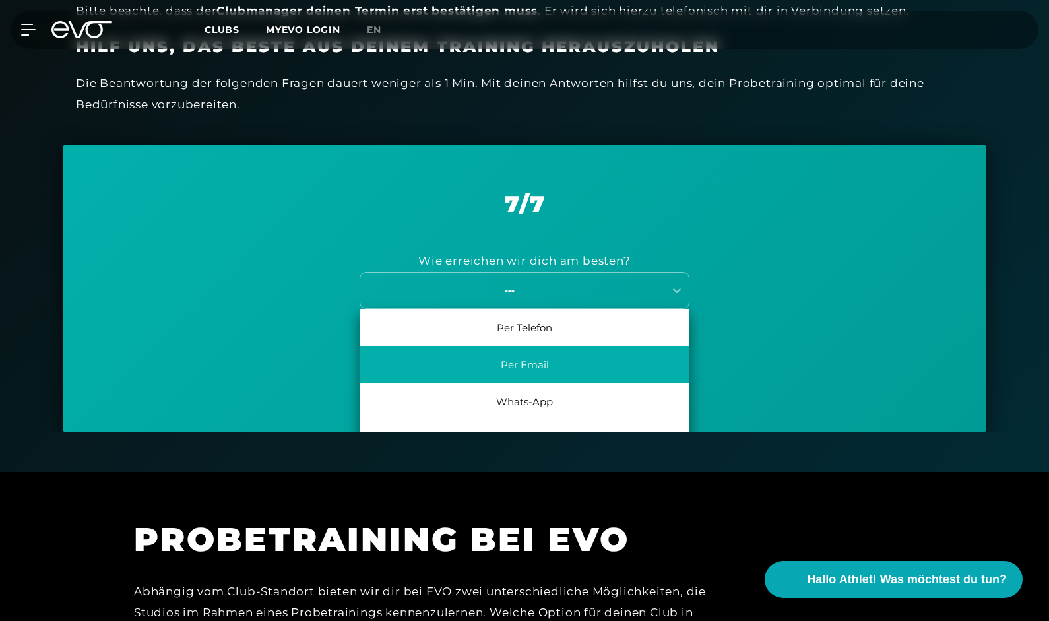
click at [555, 373] on div "Per Email" at bounding box center [524, 364] width 330 height 37
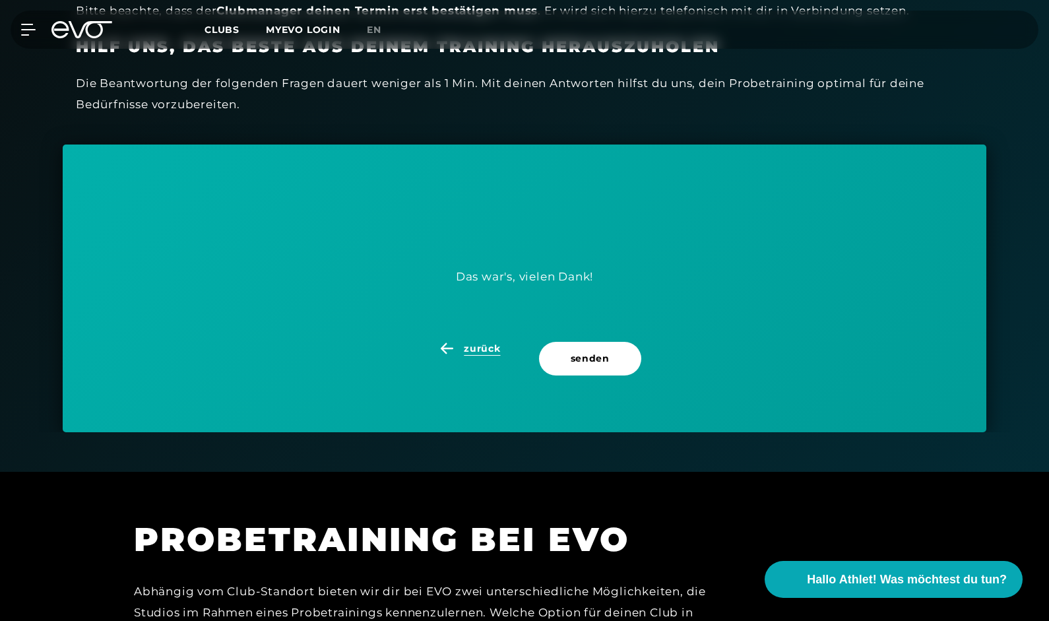
click at [482, 348] on span "zurück" at bounding box center [482, 349] width 36 height 14
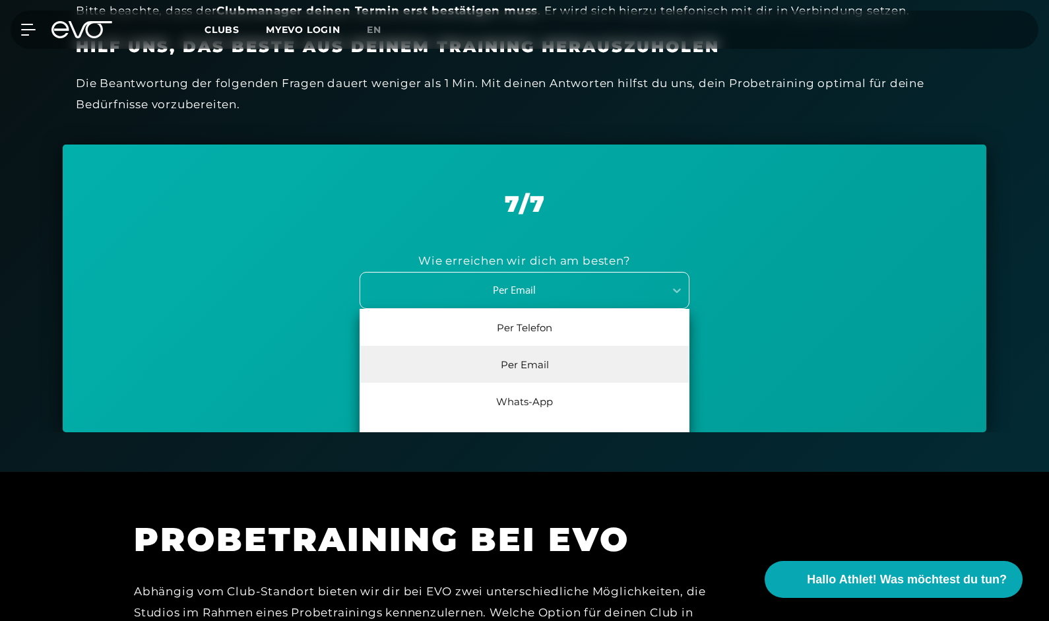
click at [514, 303] on div "Per Email" at bounding box center [524, 290] width 330 height 37
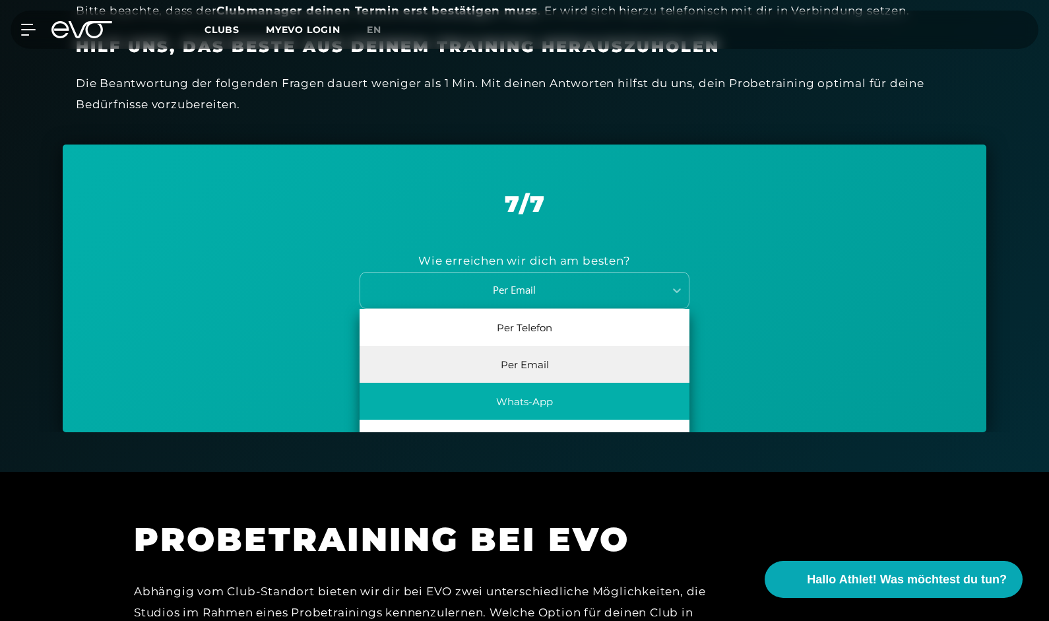
click at [502, 398] on div "Whats-App" at bounding box center [524, 400] width 330 height 37
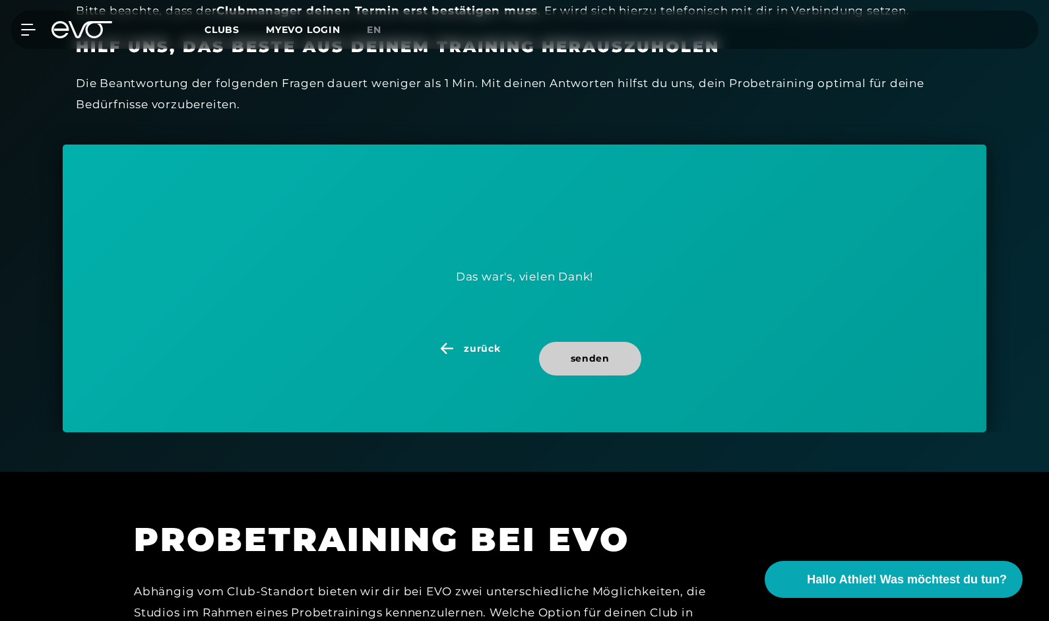
click at [603, 359] on span "senden" at bounding box center [589, 358] width 39 height 14
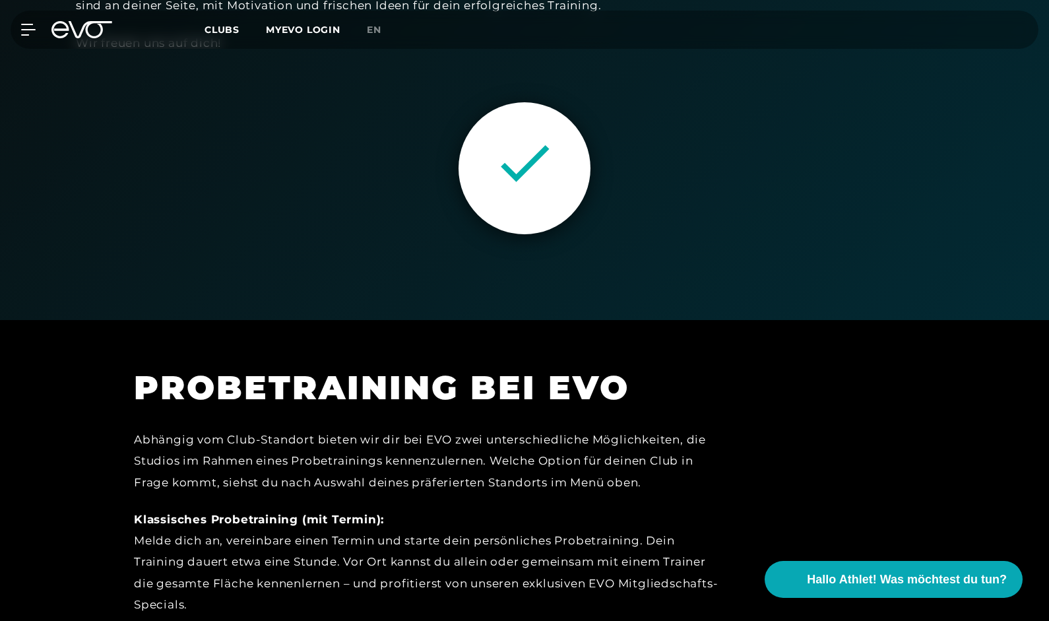
scroll to position [571, 0]
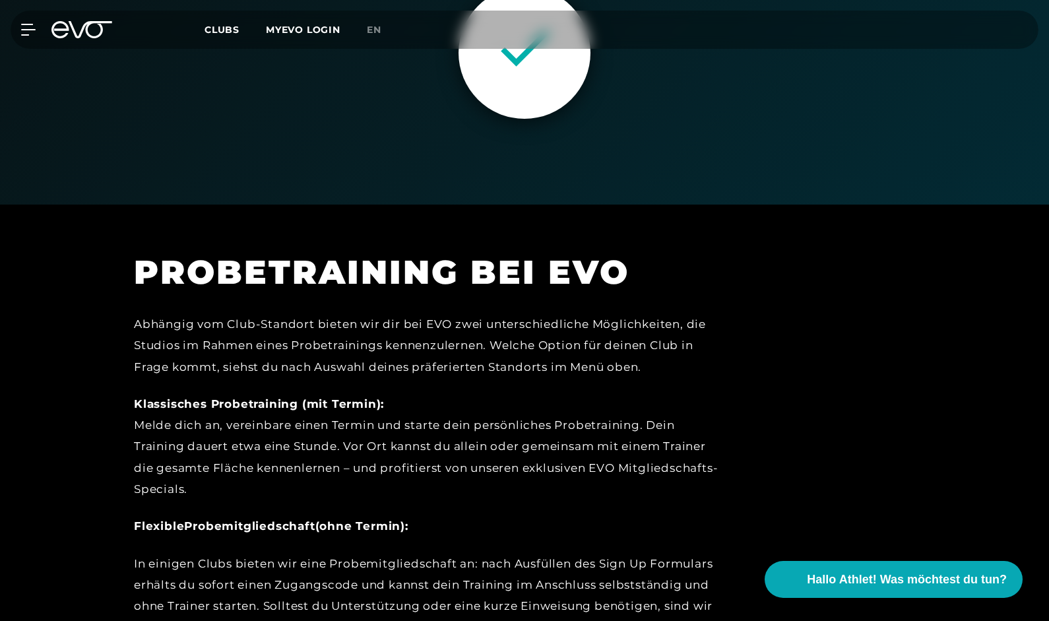
click at [396, 380] on div "Abhängig vom Club-Standort bieten wir dir bei EVO zwei unterschiedliche Möglich…" at bounding box center [431, 493] width 594 height 361
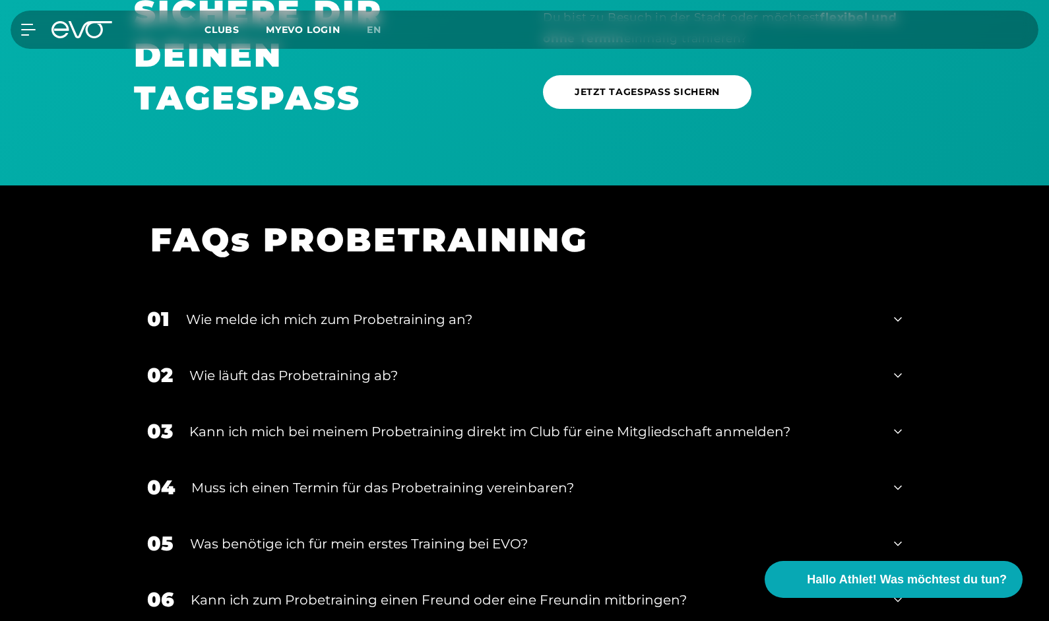
scroll to position [1374, 0]
click at [429, 421] on div "Kann ich mich bei meinem Probetraining direkt im Club für eine Mitgliedschaft a…" at bounding box center [533, 431] width 688 height 20
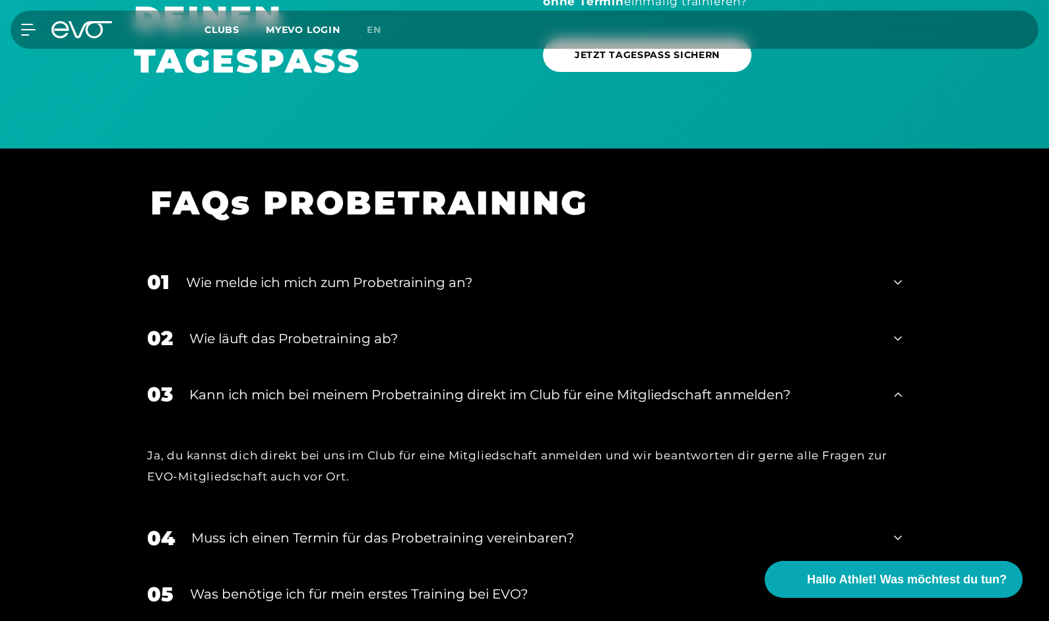
scroll to position [1544, 0]
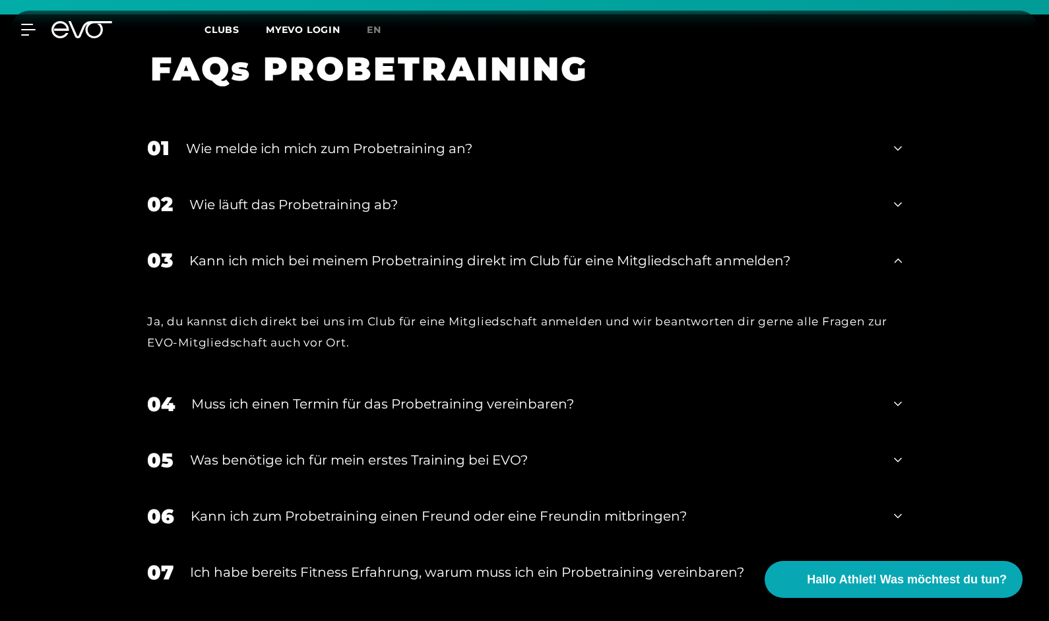
click at [426, 461] on div "Was benötige ich für mein erstes Training bei EVO?" at bounding box center [533, 460] width 687 height 20
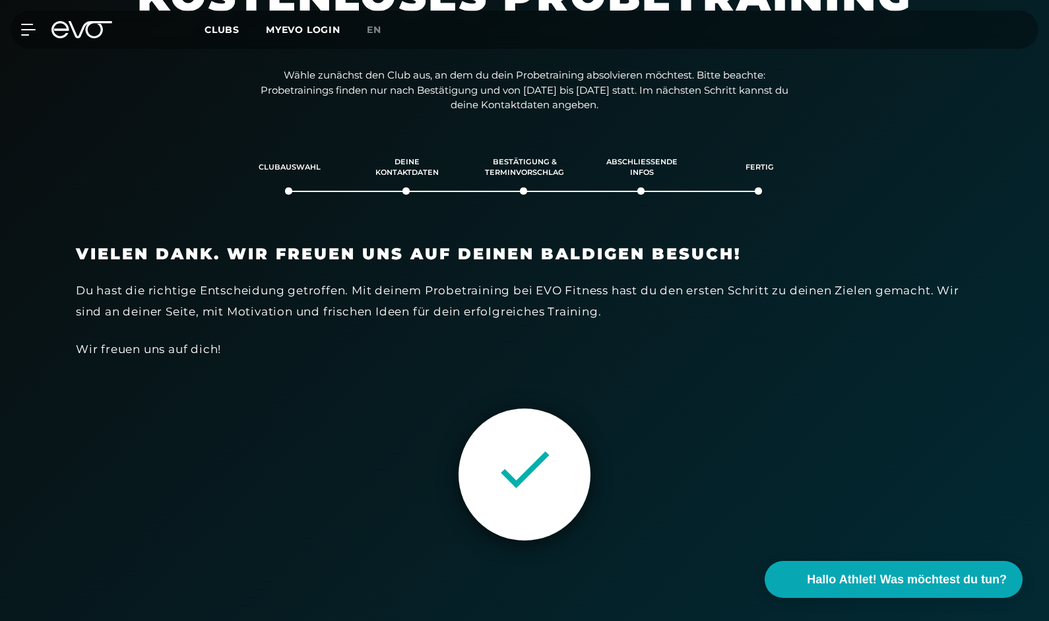
scroll to position [0, 0]
